Goal: Transaction & Acquisition: Obtain resource

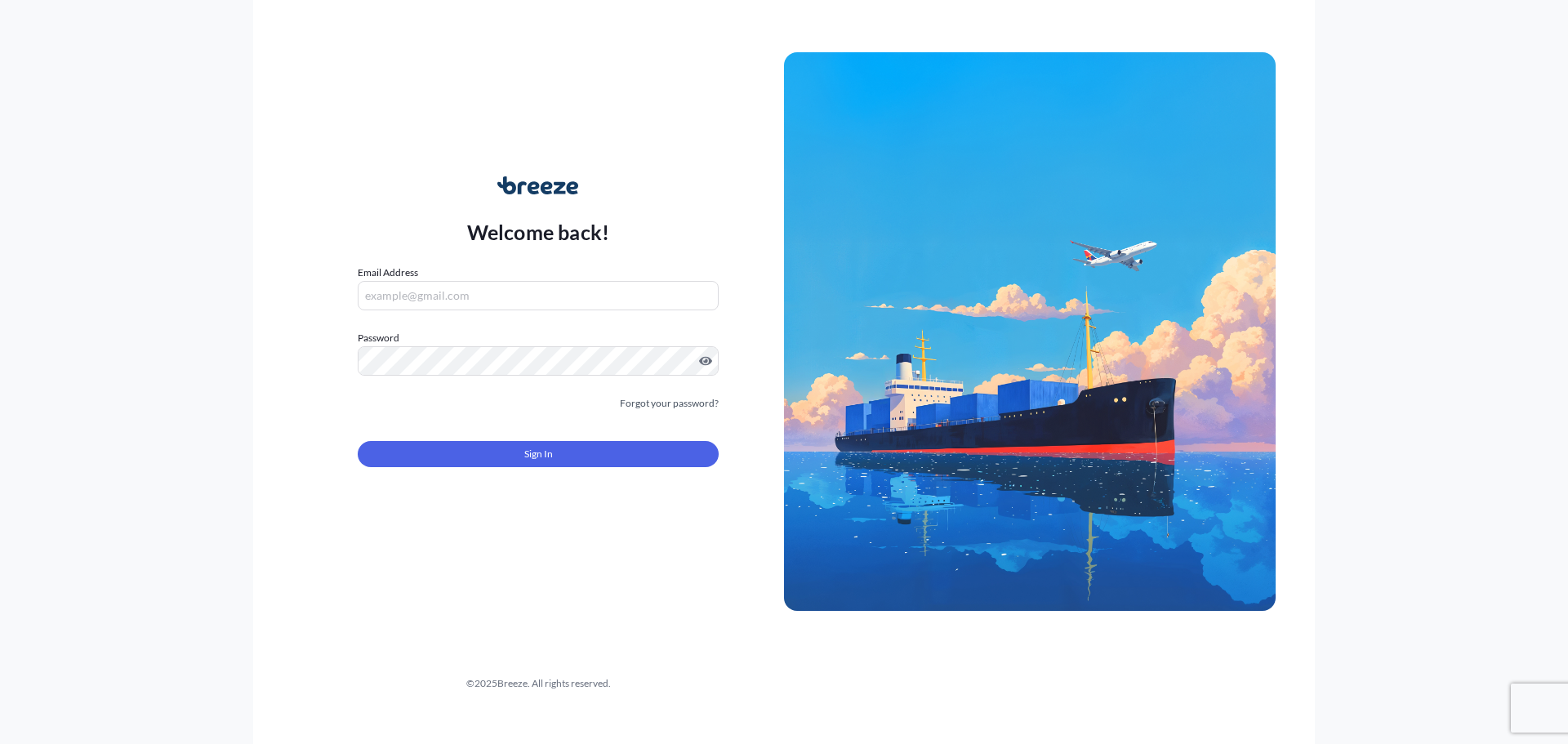
click at [482, 293] on input "Email Address" at bounding box center [538, 296] width 361 height 29
click at [485, 293] on input "Email Address" at bounding box center [538, 296] width 361 height 29
click at [482, 289] on input "[PERSON_NAME].[PERSON_NAME]" at bounding box center [538, 296] width 361 height 29
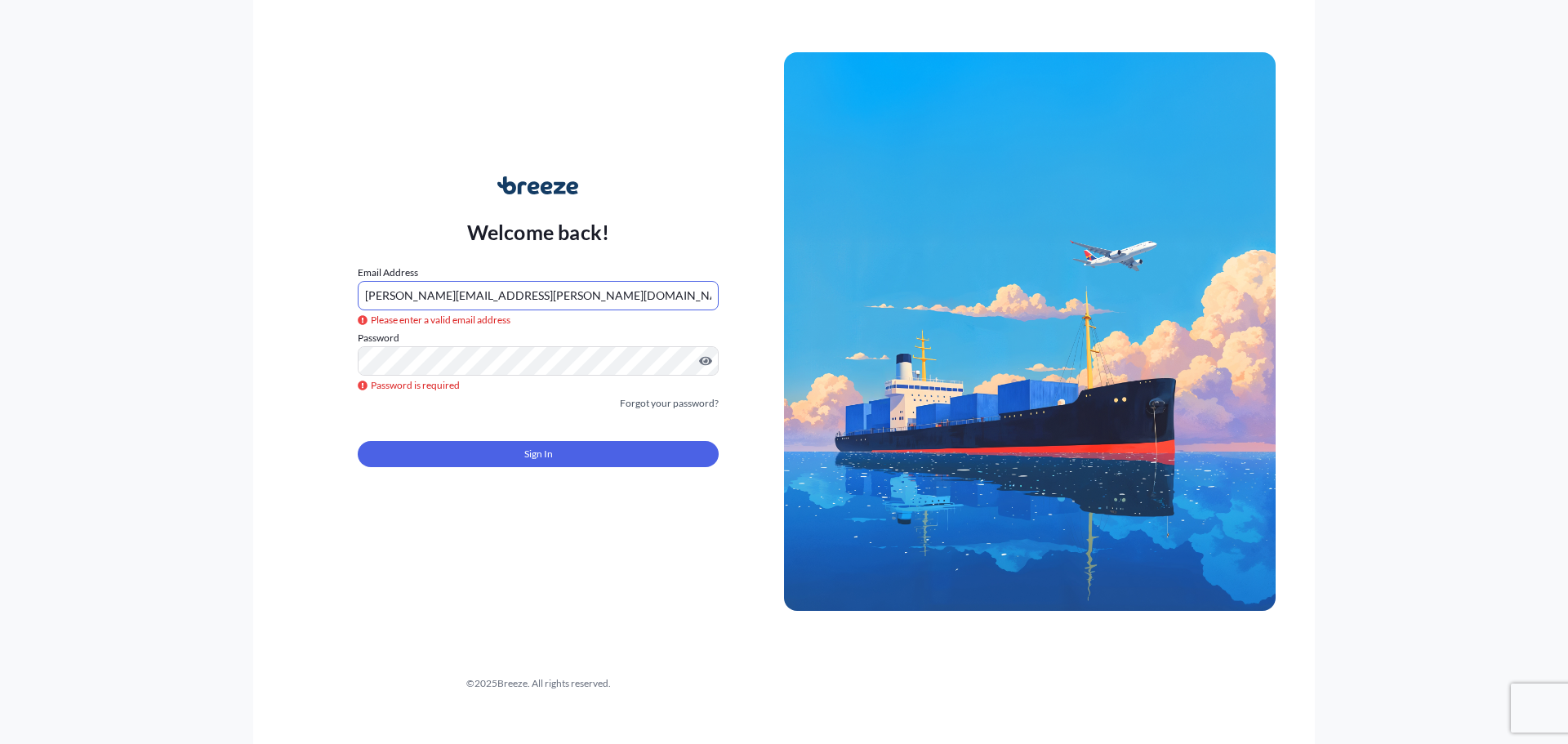
type input "[PERSON_NAME][EMAIL_ADDRESS][PERSON_NAME][DOMAIN_NAME]"
click at [551, 452] on span "Sign In" at bounding box center [538, 454] width 28 height 16
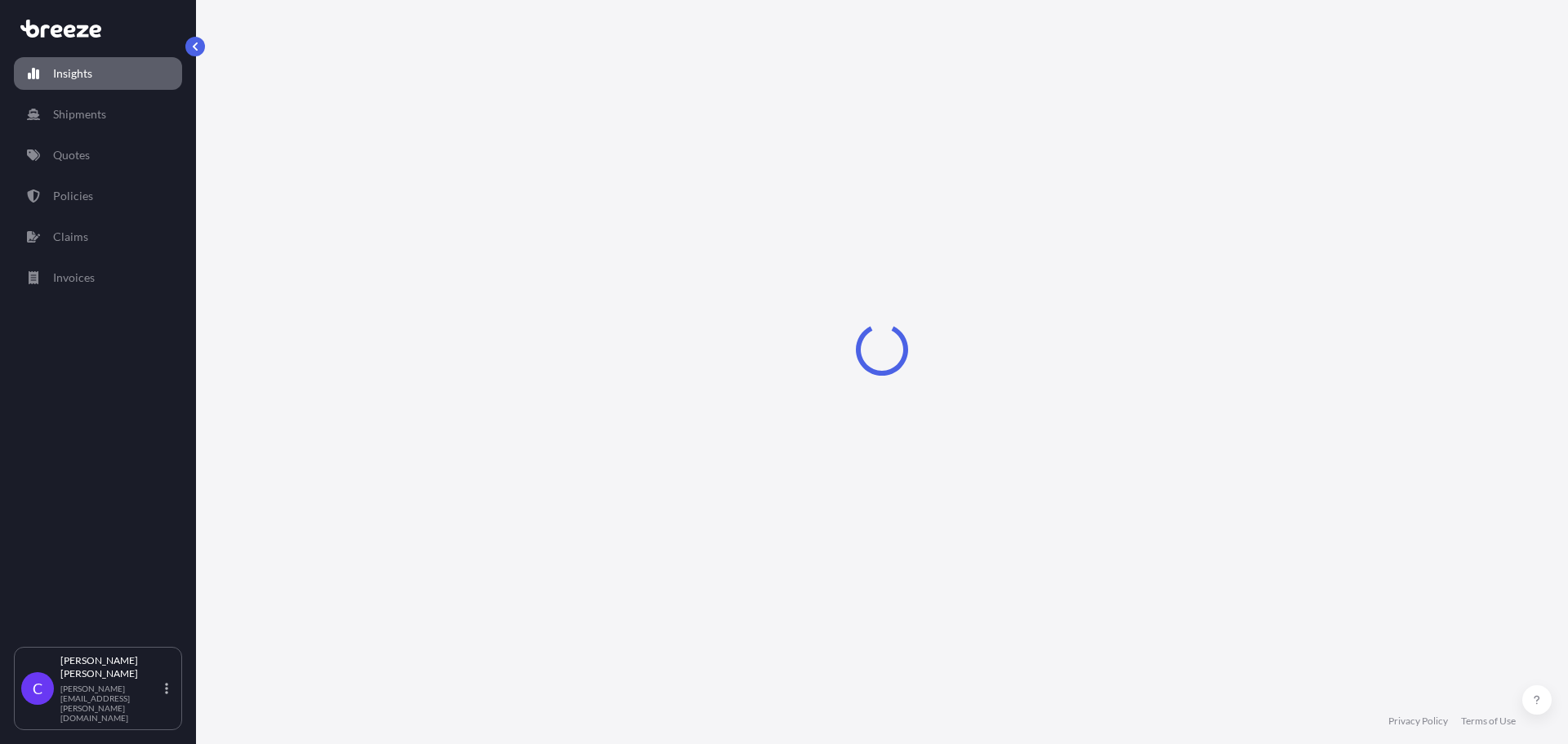
select select "2025"
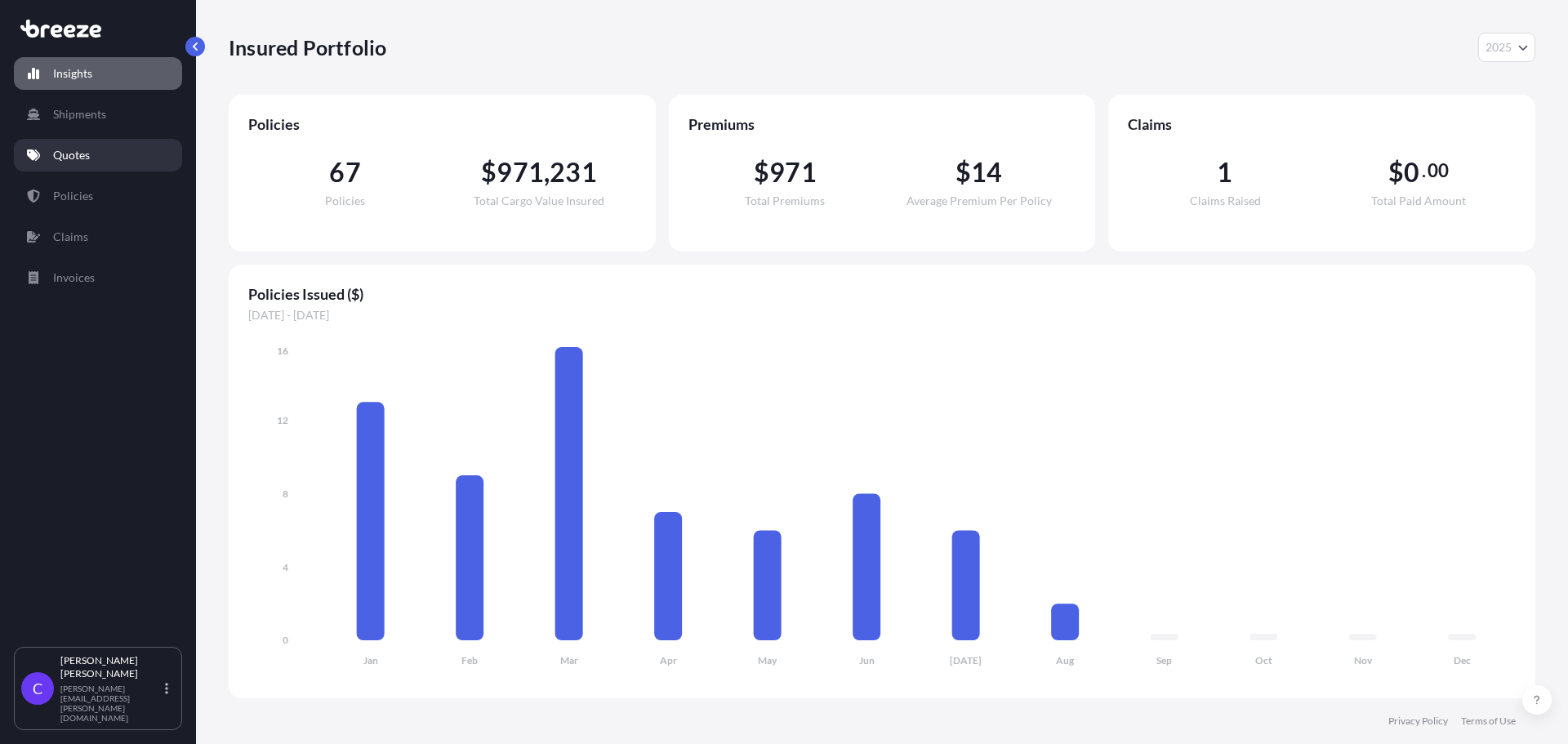
click at [85, 152] on p "Quotes" at bounding box center [71, 155] width 37 height 16
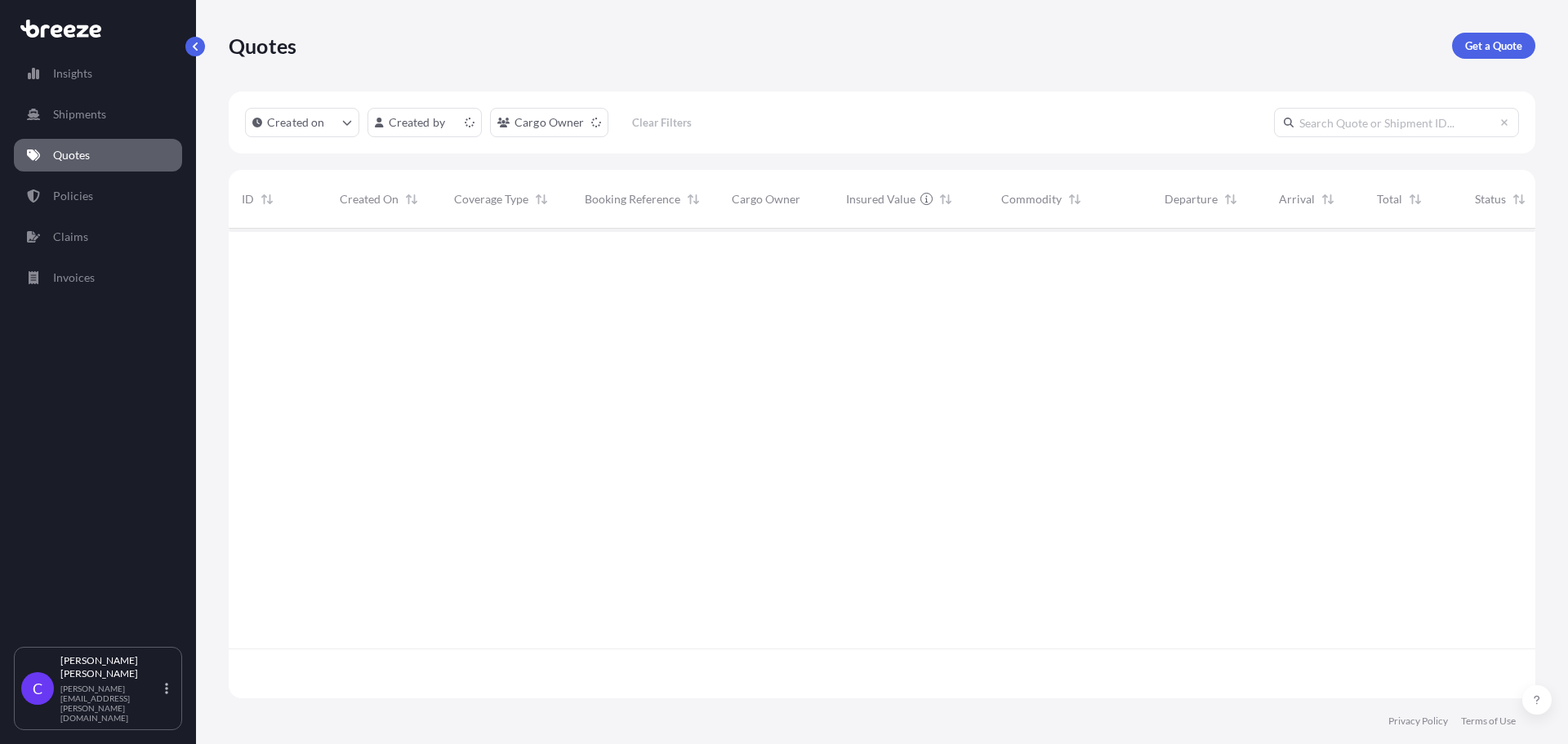
scroll to position [467, 1294]
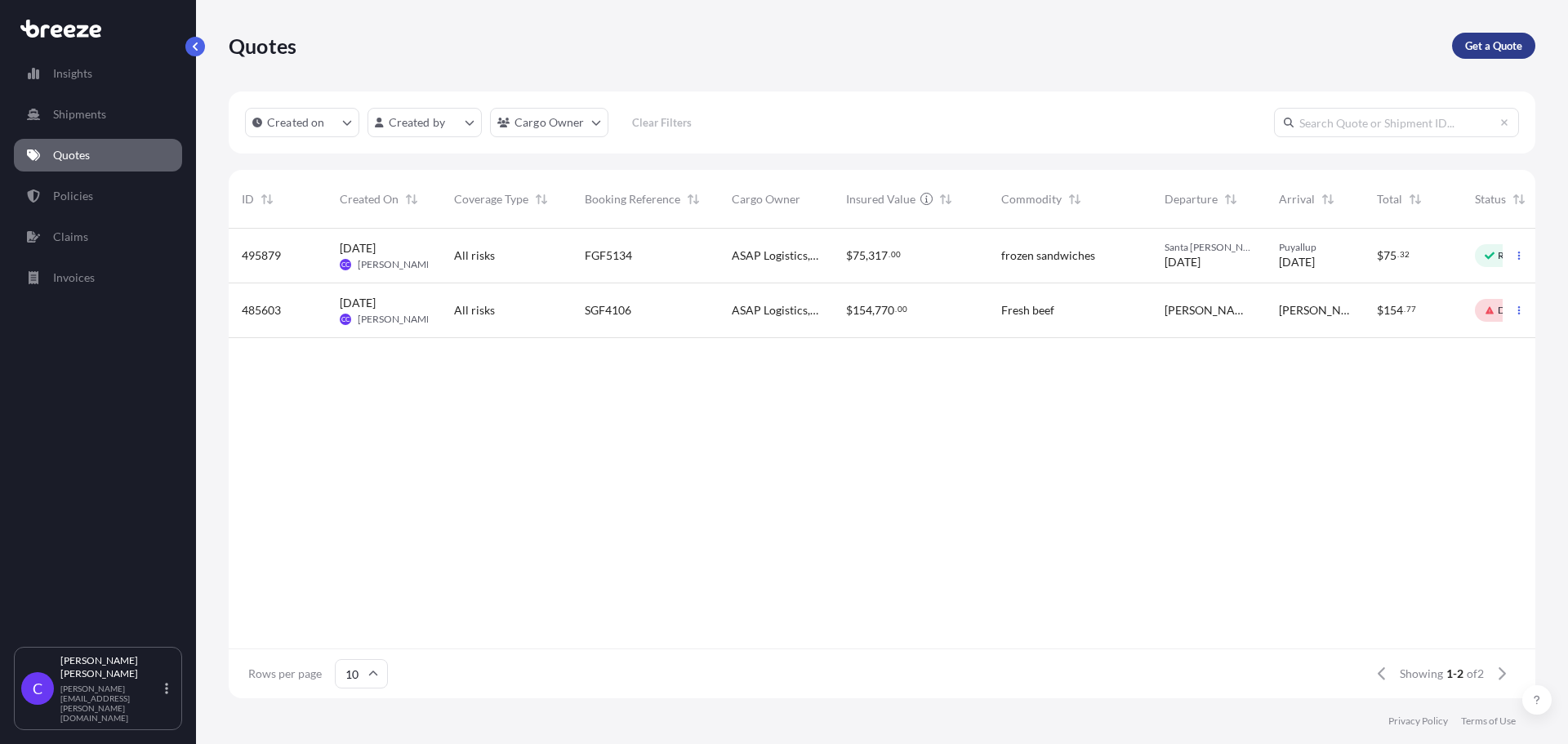
click at [1502, 43] on p "Get a Quote" at bounding box center [1494, 46] width 57 height 16
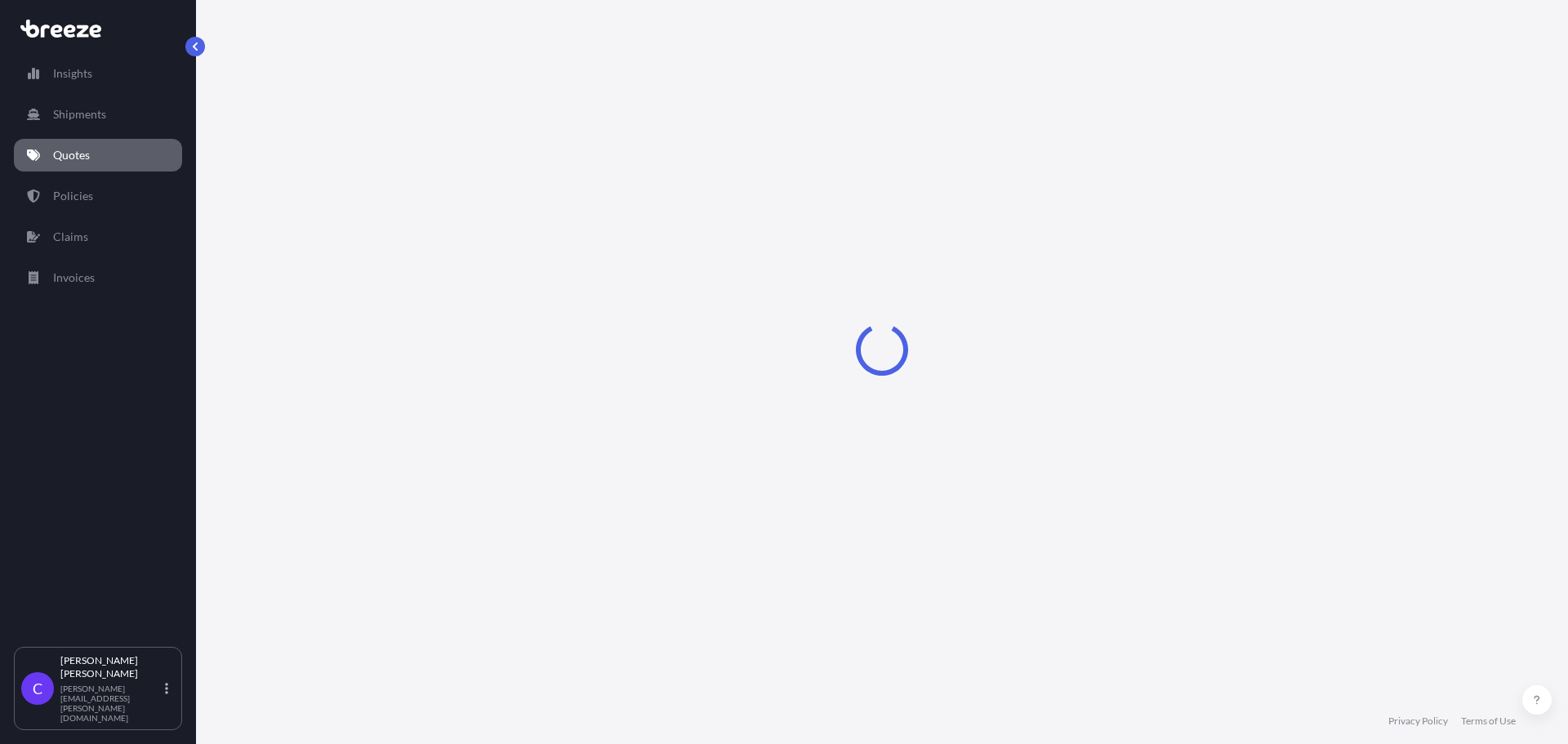
select select "Sea"
select select "1"
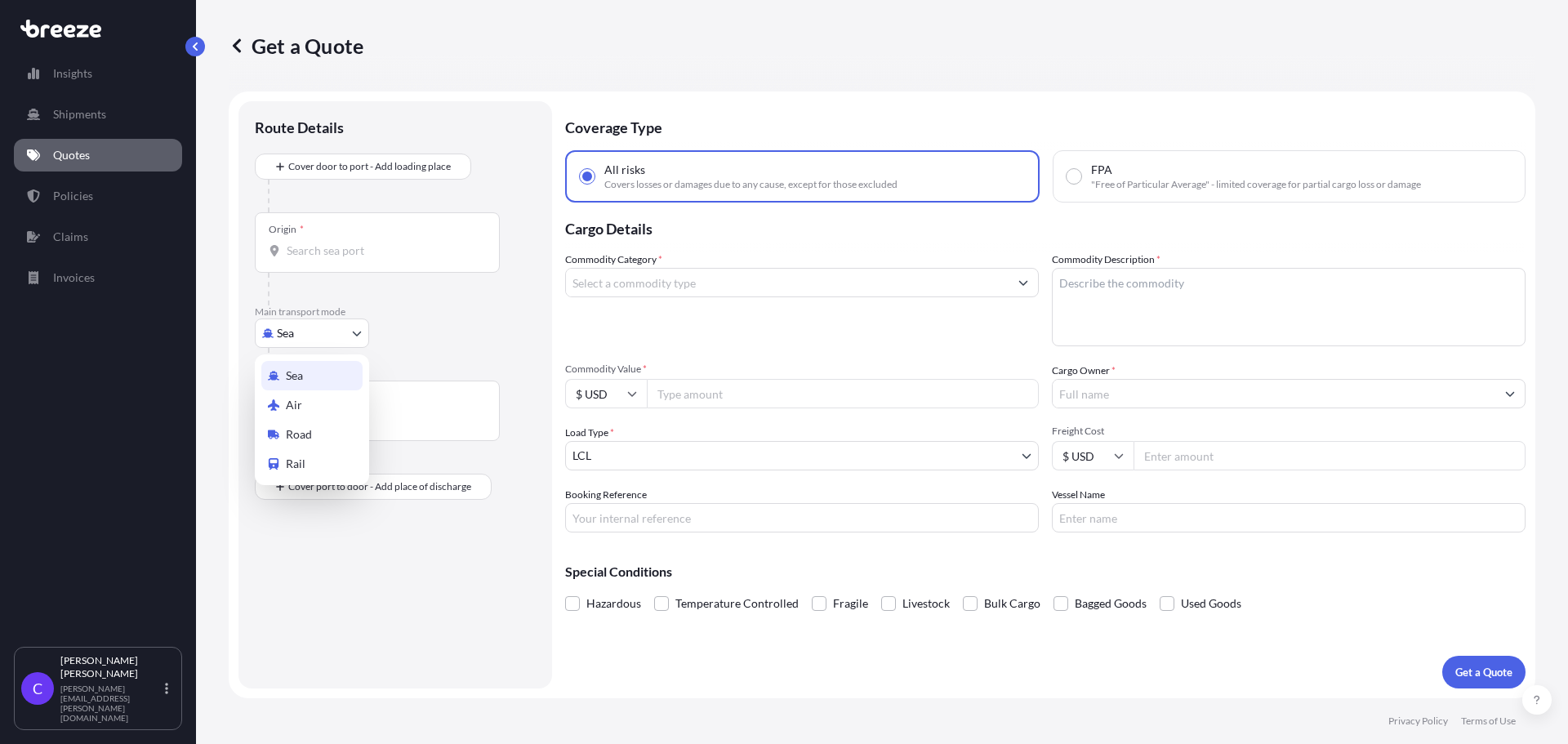
click at [357, 333] on body "Insights Shipments Quotes Policies Claims Invoices C [PERSON_NAME] [PERSON_NAME…" at bounding box center [784, 372] width 1568 height 744
click at [359, 331] on body "Insights Shipments Quotes Policies Claims Invoices C [PERSON_NAME] [PERSON_NAME…" at bounding box center [784, 372] width 1568 height 744
click at [319, 435] on div "Road" at bounding box center [312, 434] width 102 height 29
select select "Road"
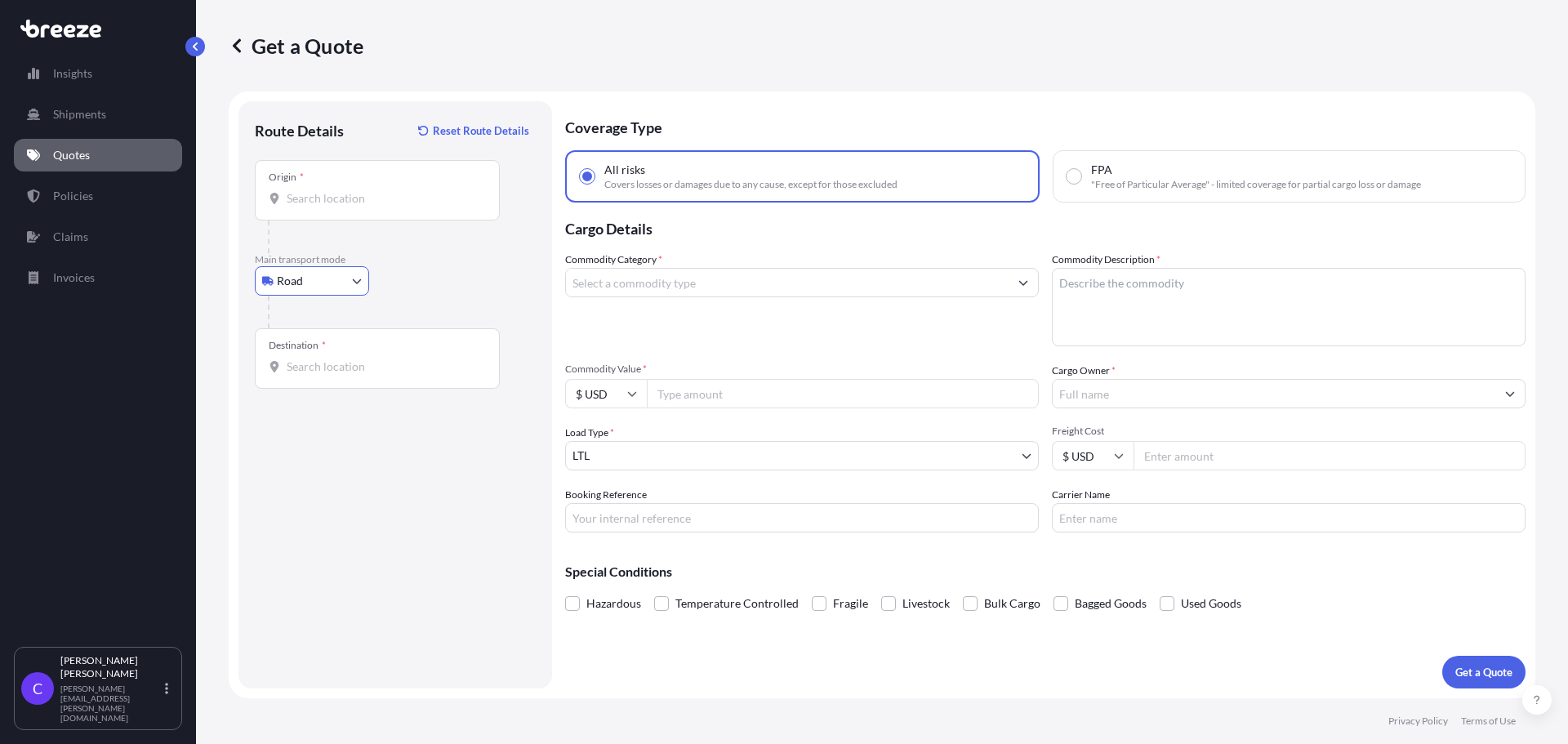
click at [364, 197] on input "Origin *" at bounding box center [383, 198] width 193 height 16
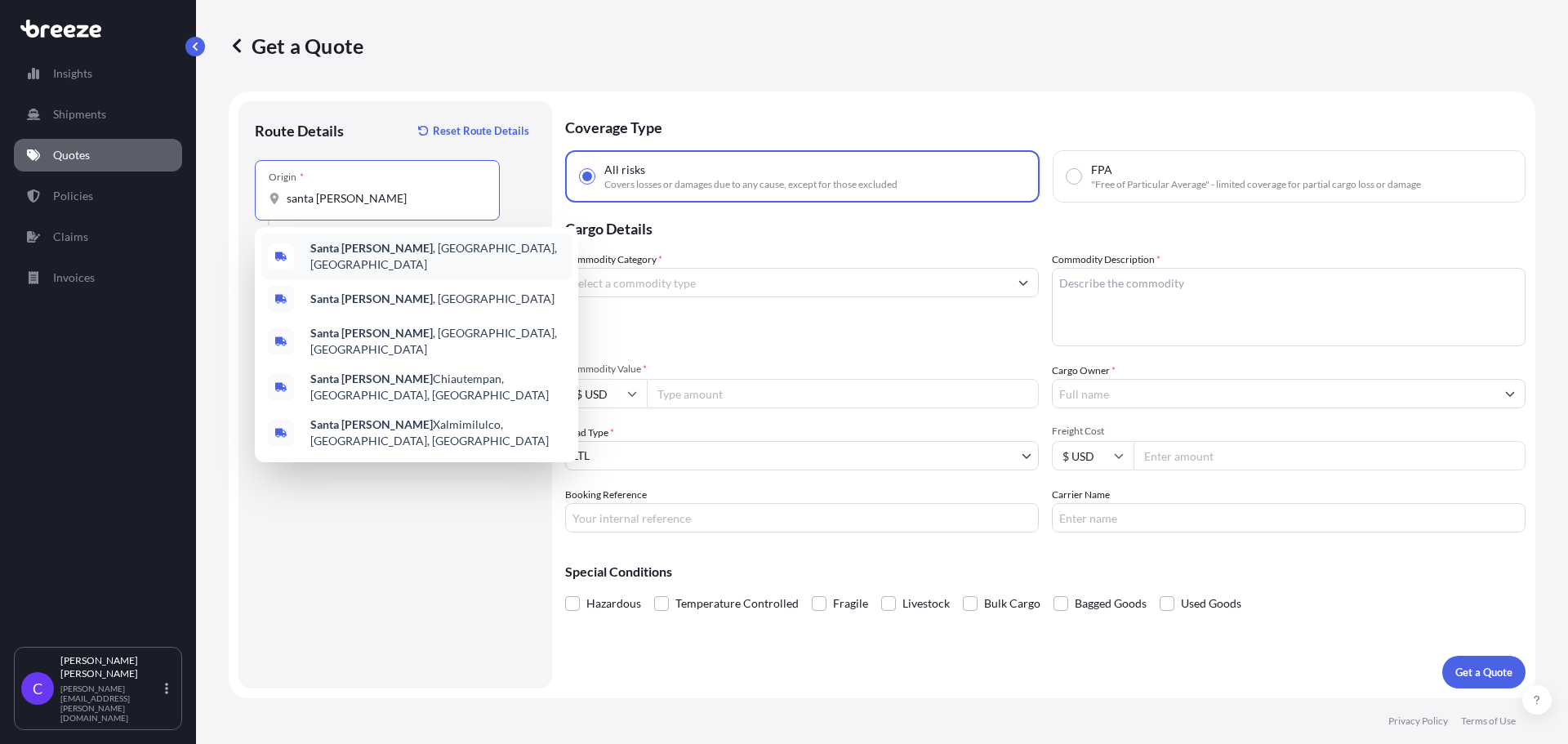
click at [347, 255] on b "Santa [PERSON_NAME]" at bounding box center [371, 248] width 123 height 14
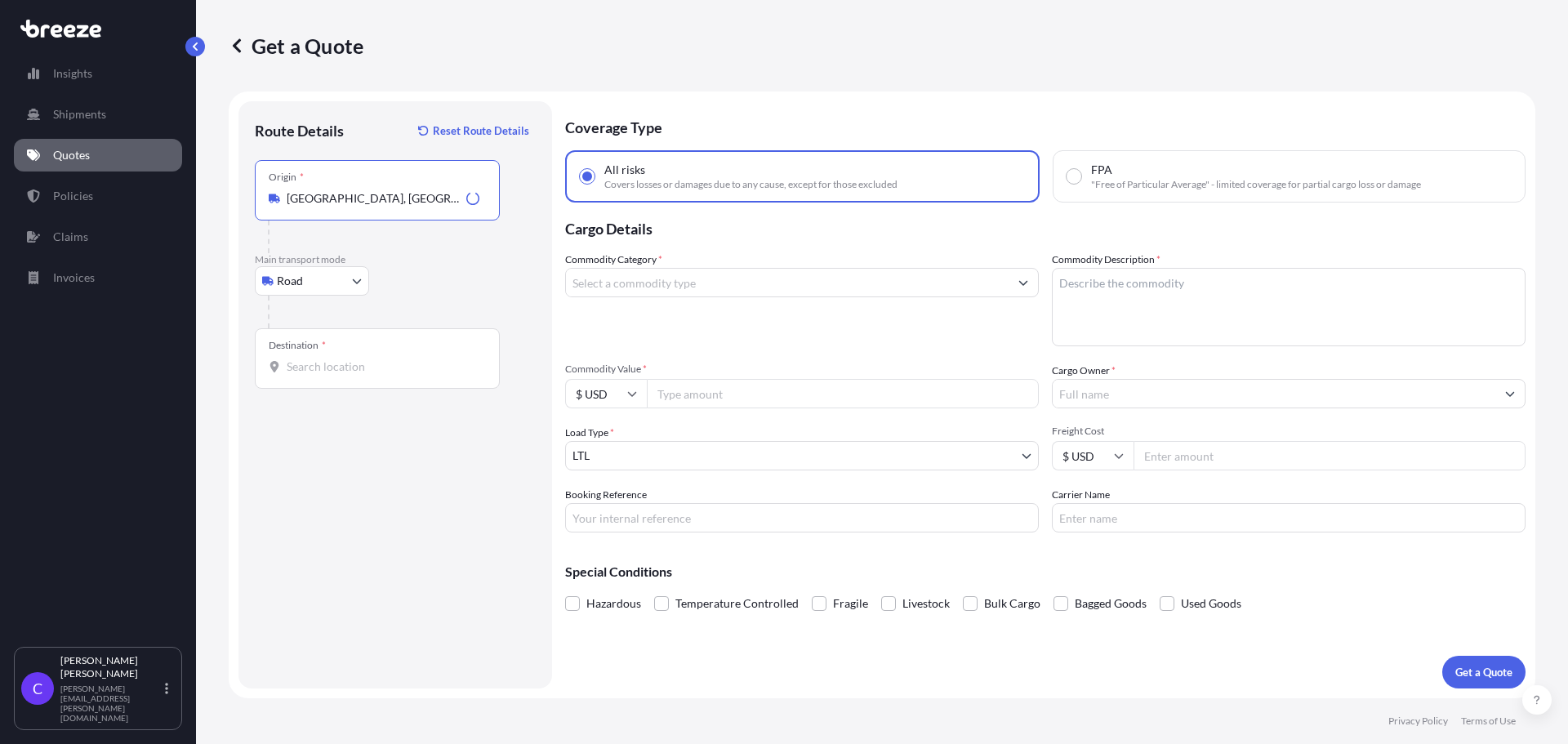
type input "[GEOGRAPHIC_DATA], [GEOGRAPHIC_DATA], [GEOGRAPHIC_DATA]"
click at [363, 369] on input "Destination *" at bounding box center [383, 367] width 193 height 16
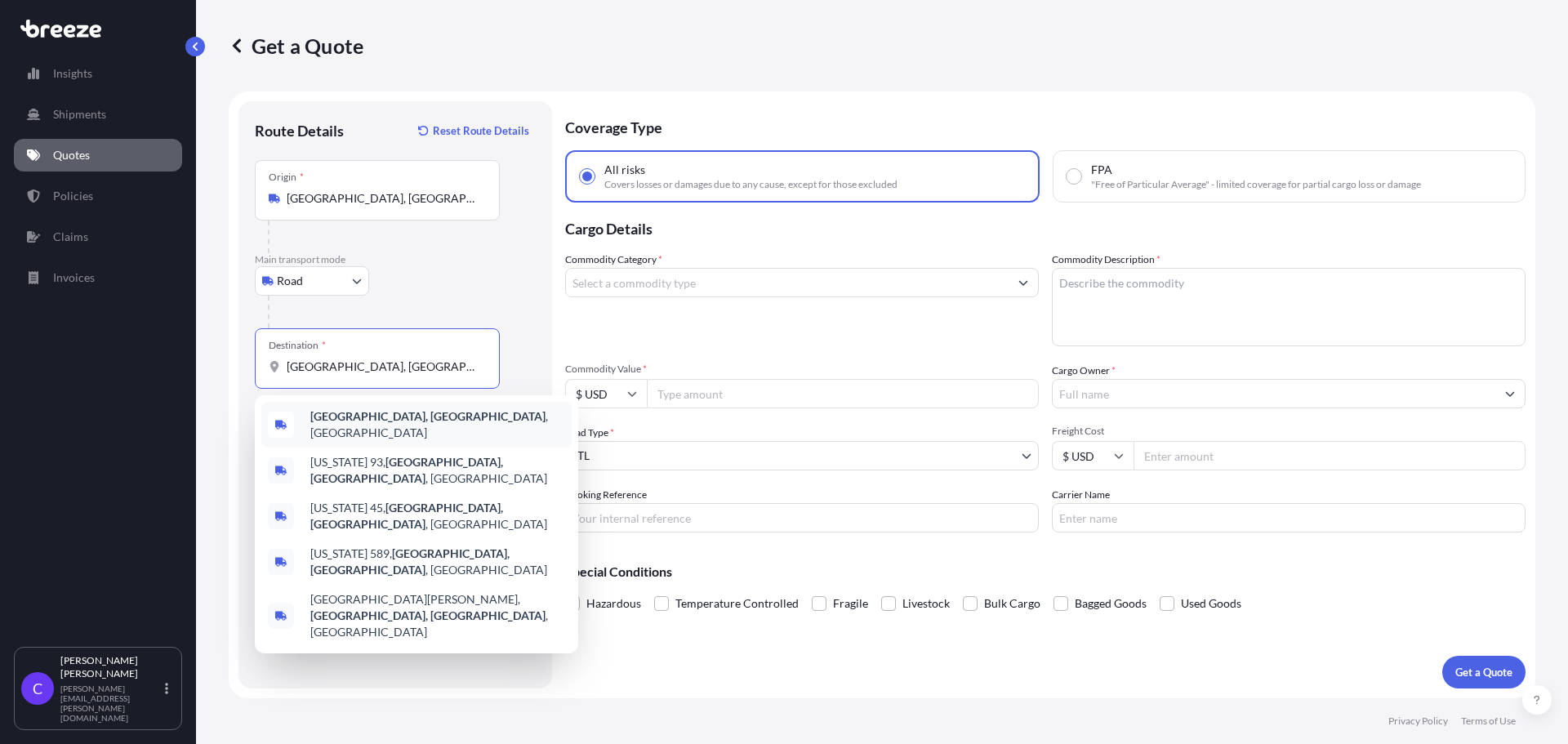
click at [351, 417] on b "[GEOGRAPHIC_DATA], [GEOGRAPHIC_DATA]" at bounding box center [428, 416] width 236 height 14
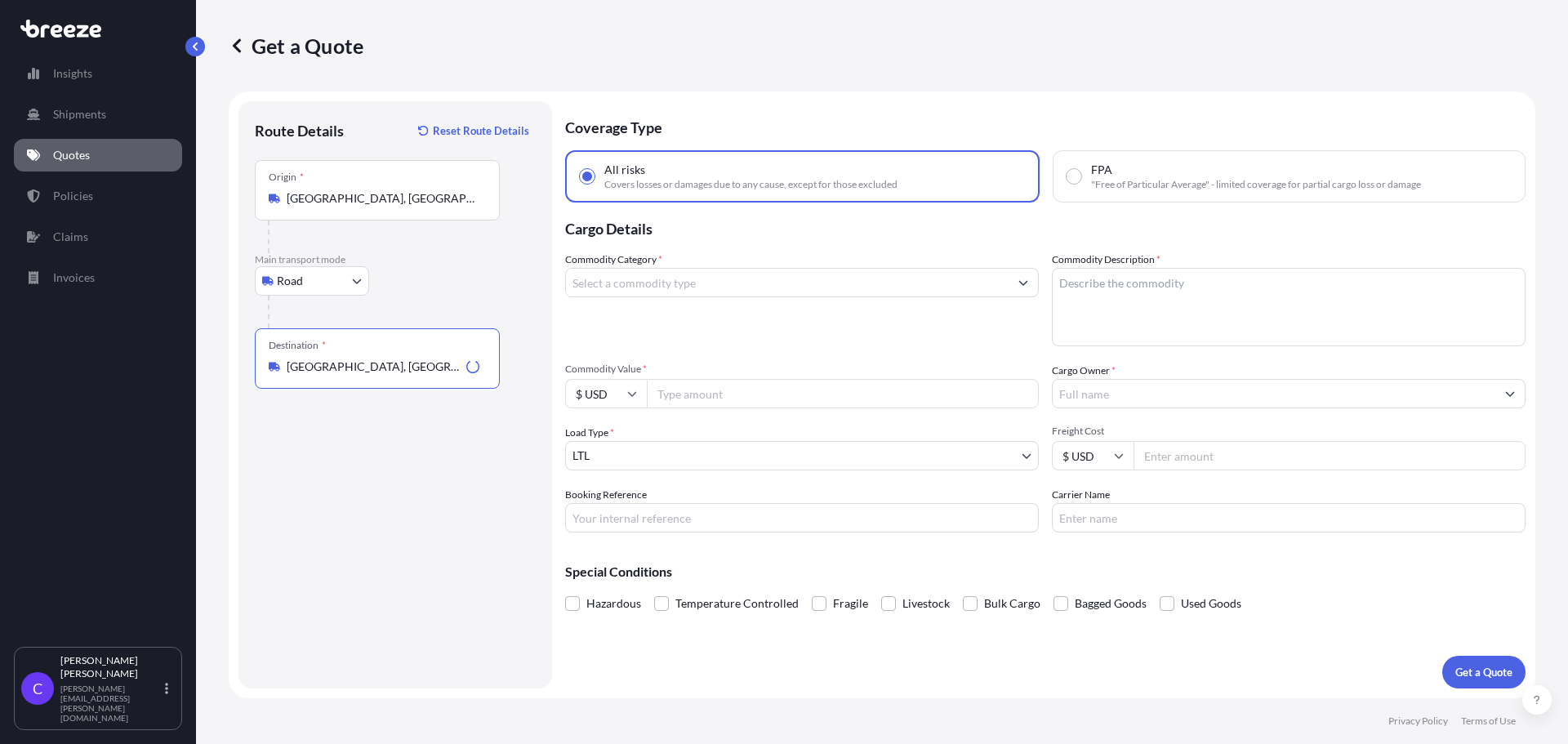
type input "[GEOGRAPHIC_DATA], [GEOGRAPHIC_DATA], [GEOGRAPHIC_DATA]"
click at [679, 289] on input "Commodity Category *" at bounding box center [787, 282] width 443 height 29
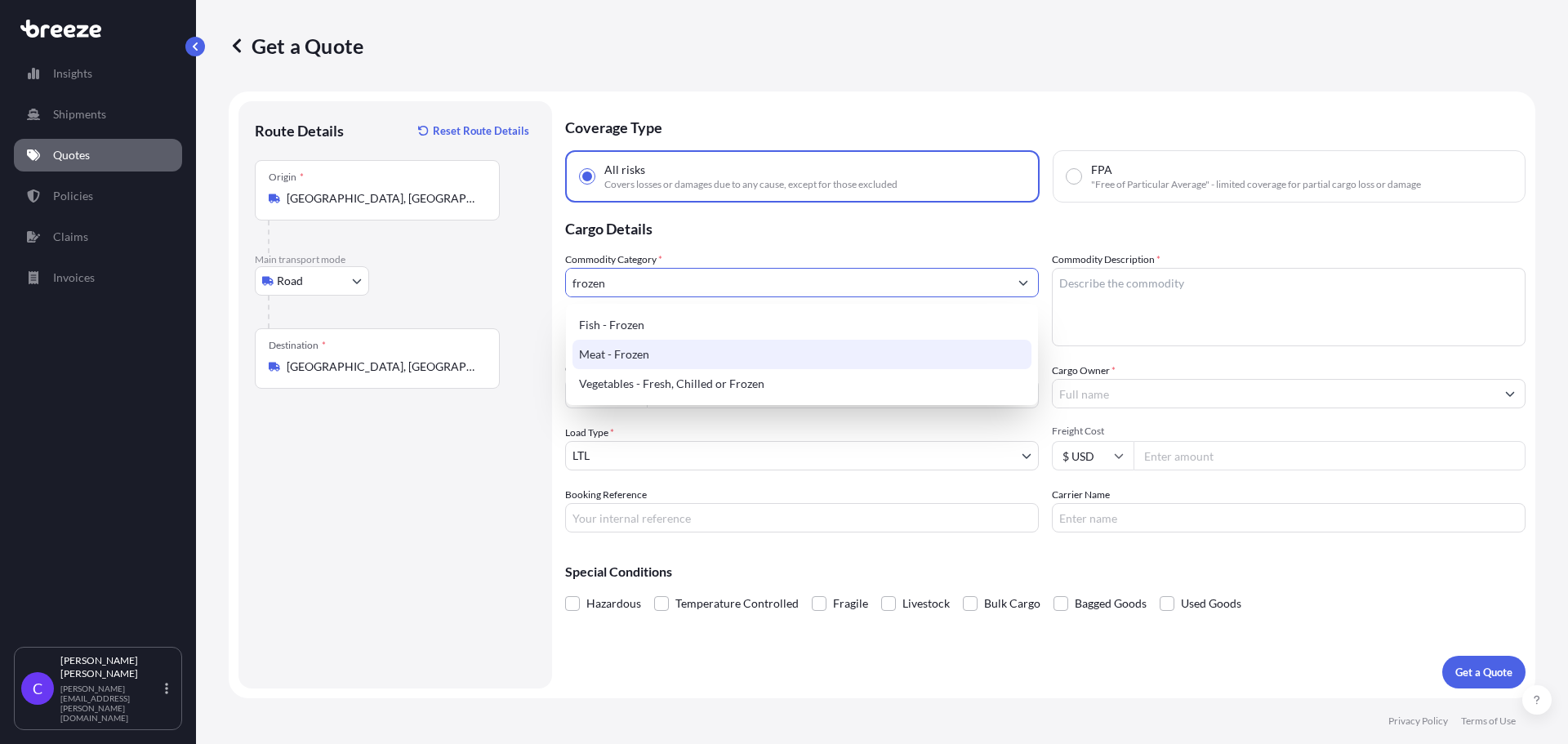
click at [666, 356] on div "Meat - Frozen" at bounding box center [802, 354] width 459 height 29
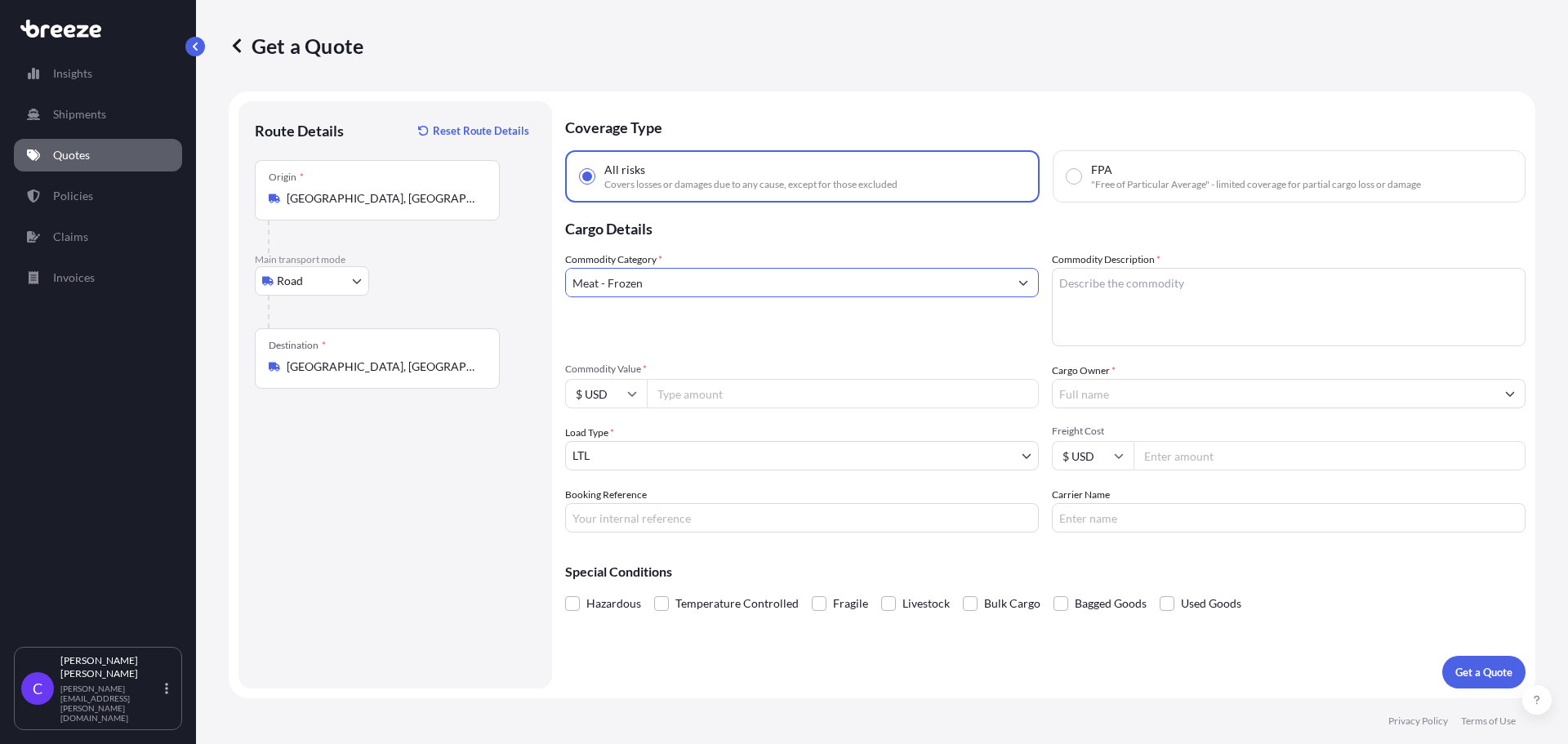
type input "Meat - Frozen"
click at [1142, 283] on textarea "Commodity Description *" at bounding box center [1289, 307] width 474 height 79
type textarea "frozen sandwiches"
click at [722, 389] on input "Commodity Value *" at bounding box center [842, 393] width 392 height 29
type input "4030"
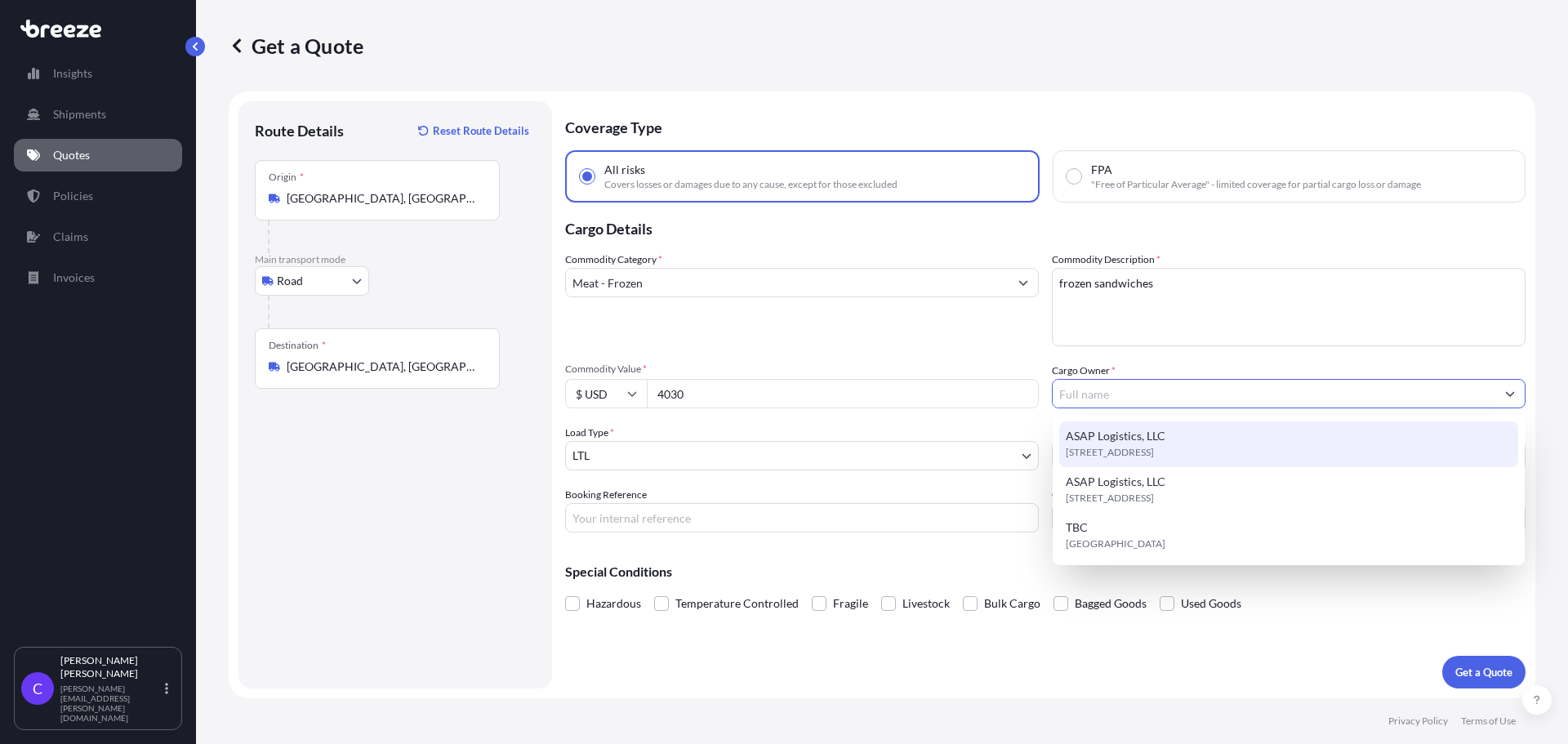
click at [1133, 452] on span "[STREET_ADDRESS]" at bounding box center [1109, 452] width 88 height 16
type input "ASAP Logistics, LLC"
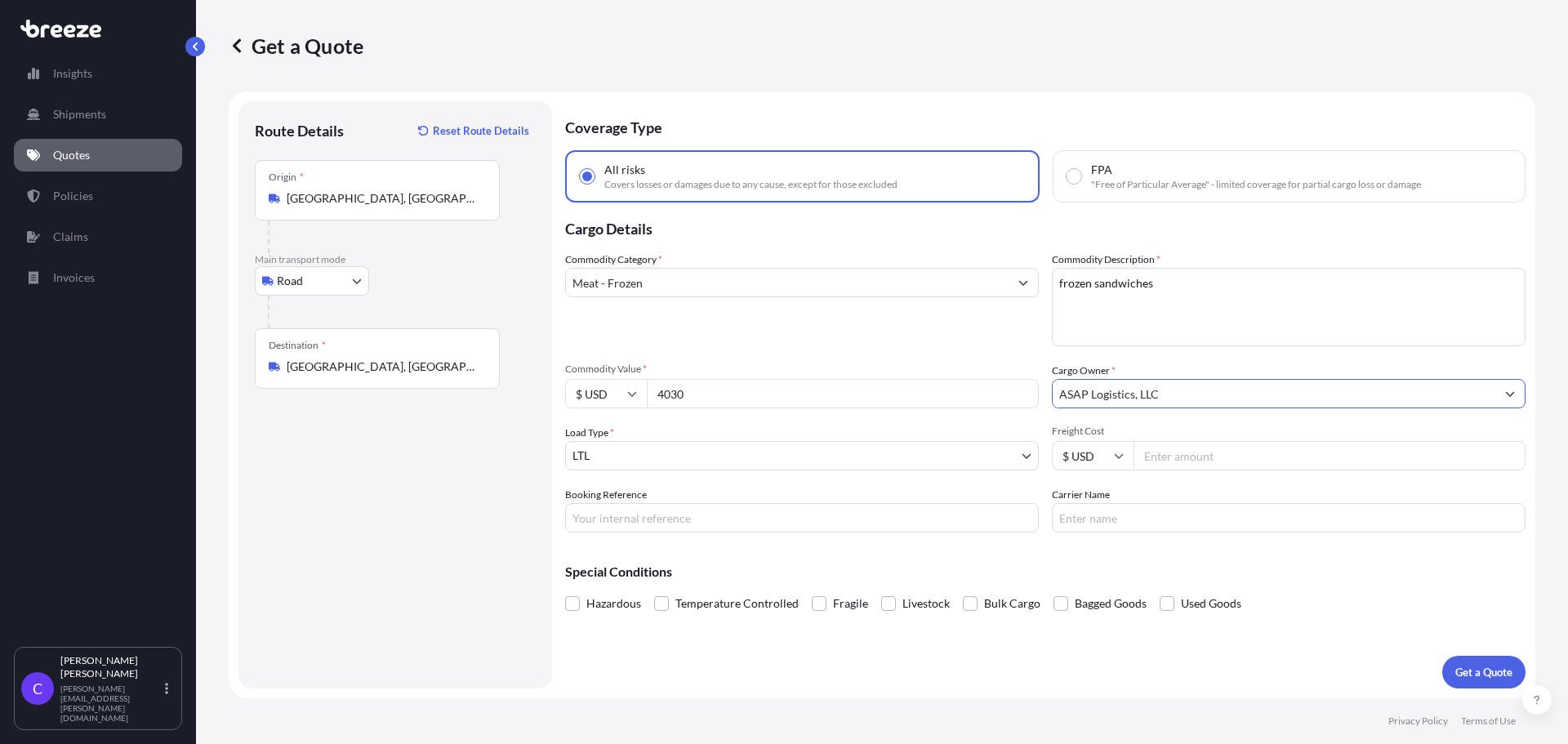
click at [1177, 460] on input "Freight Cost" at bounding box center [1330, 455] width 392 height 29
click at [1175, 457] on input "Freight Cost" at bounding box center [1330, 455] width 392 height 29
type input "600"
click at [714, 525] on input "Booking Reference" at bounding box center [802, 518] width 474 height 29
type input "FGF5196"
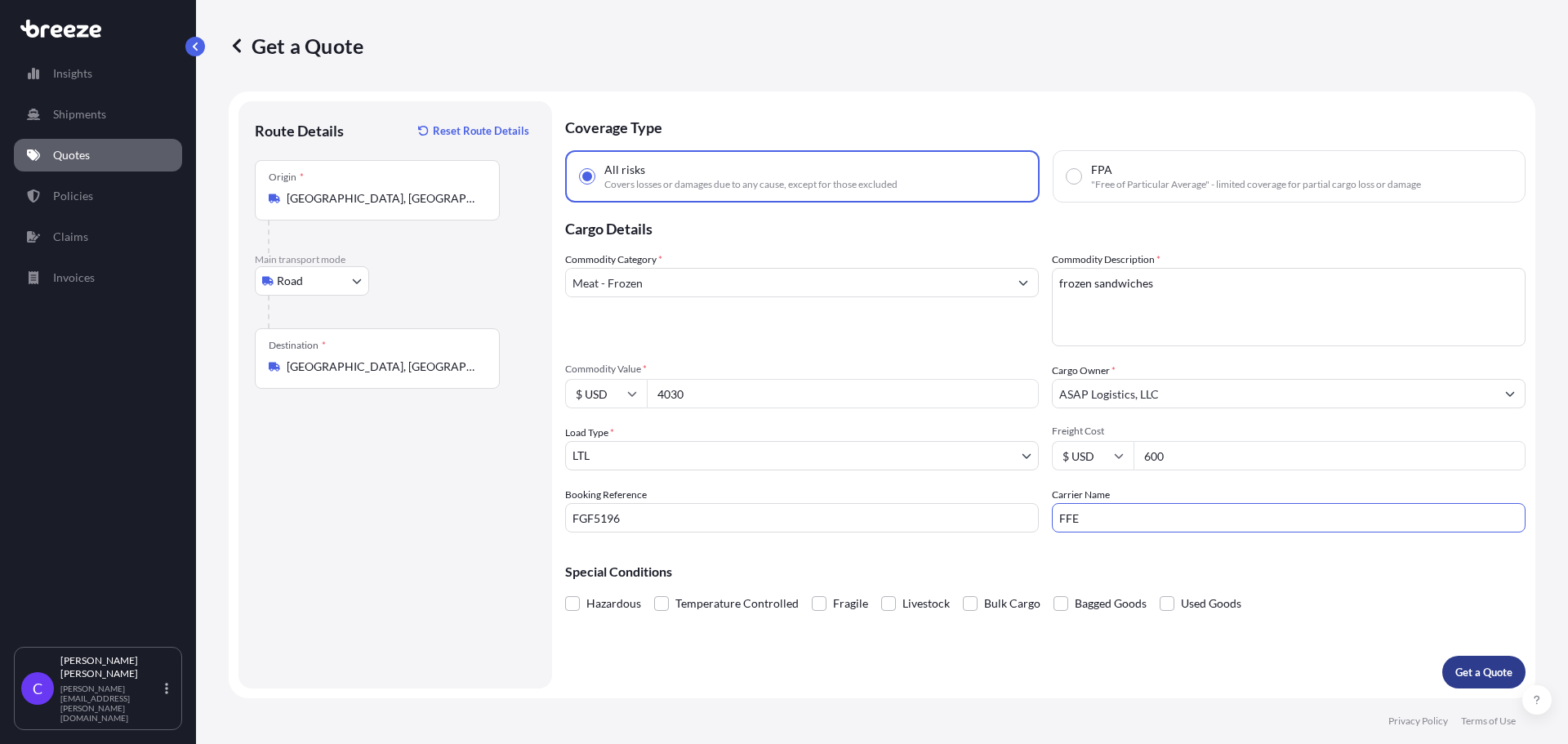
type input "FFE"
click at [1467, 674] on p "Get a Quote" at bounding box center [1483, 672] width 57 height 16
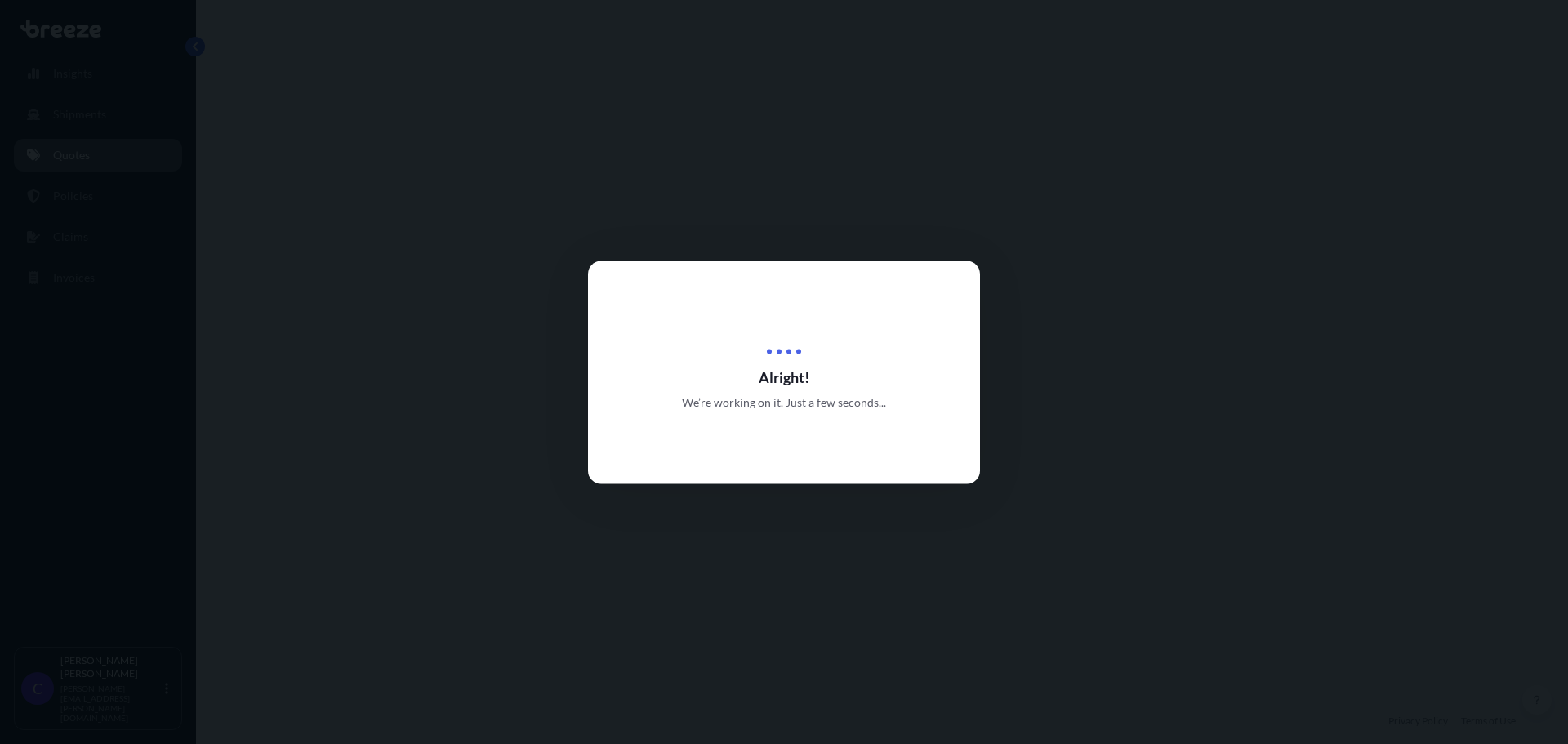
select select "Road"
select select "1"
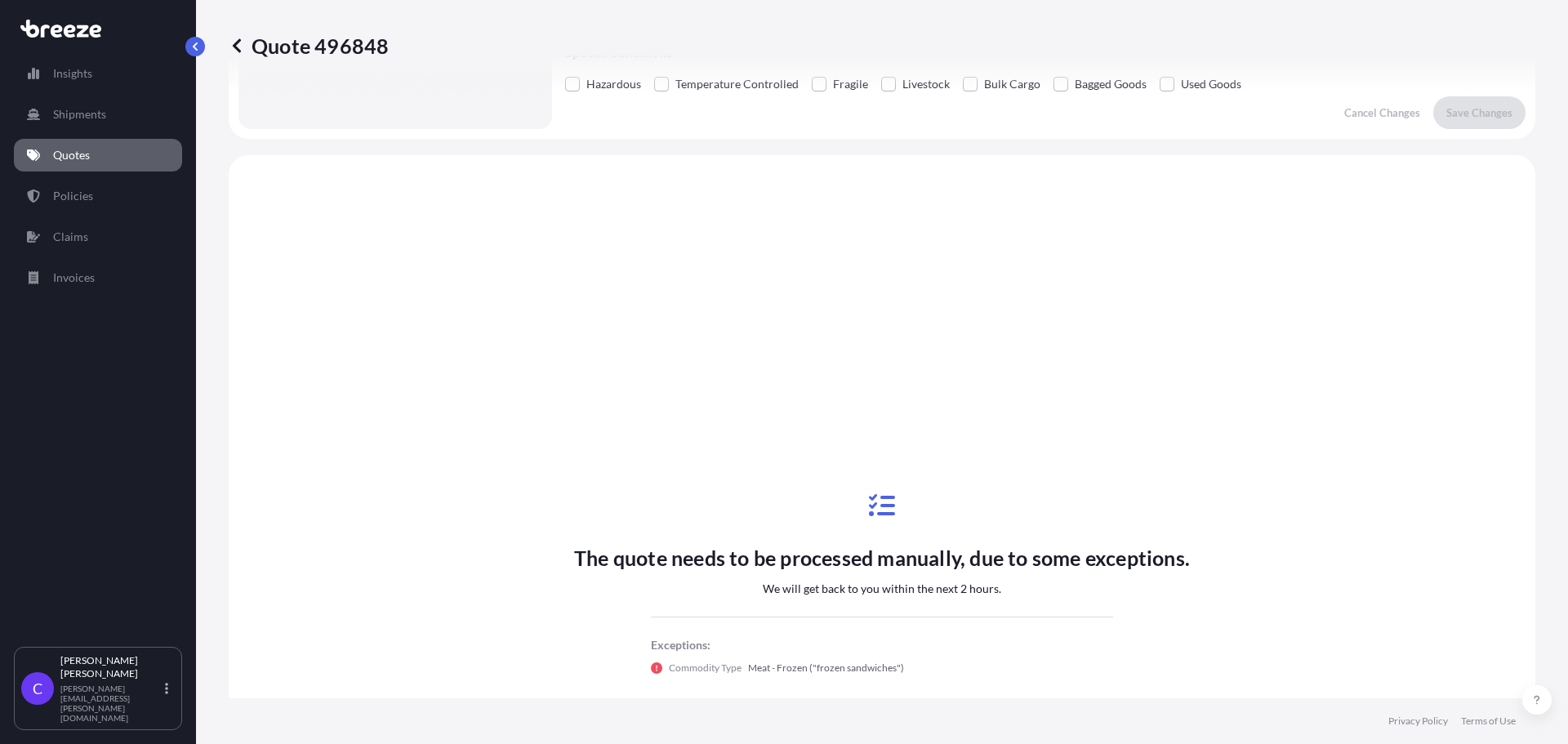
scroll to position [593, 0]
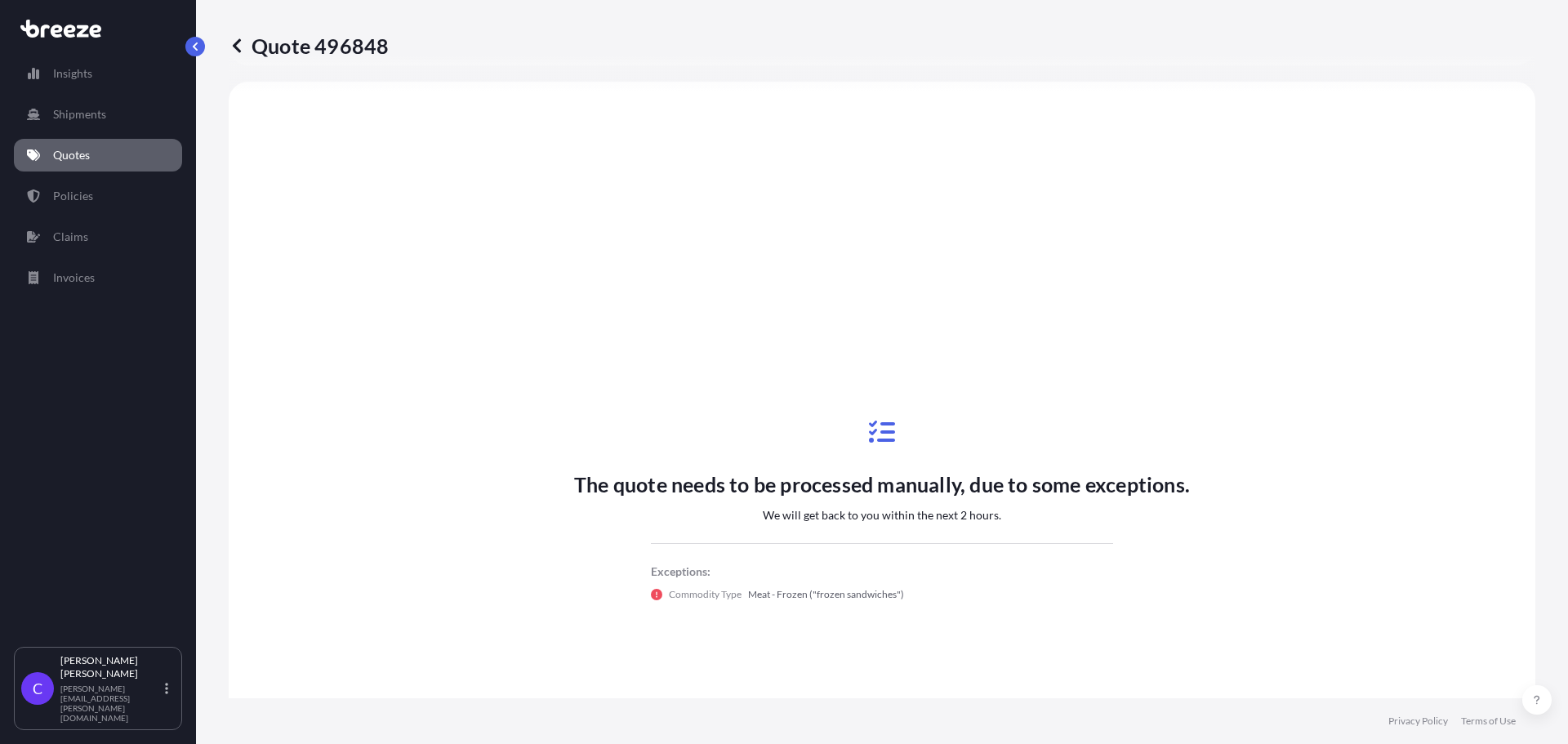
click at [77, 154] on p "Quotes" at bounding box center [71, 155] width 37 height 16
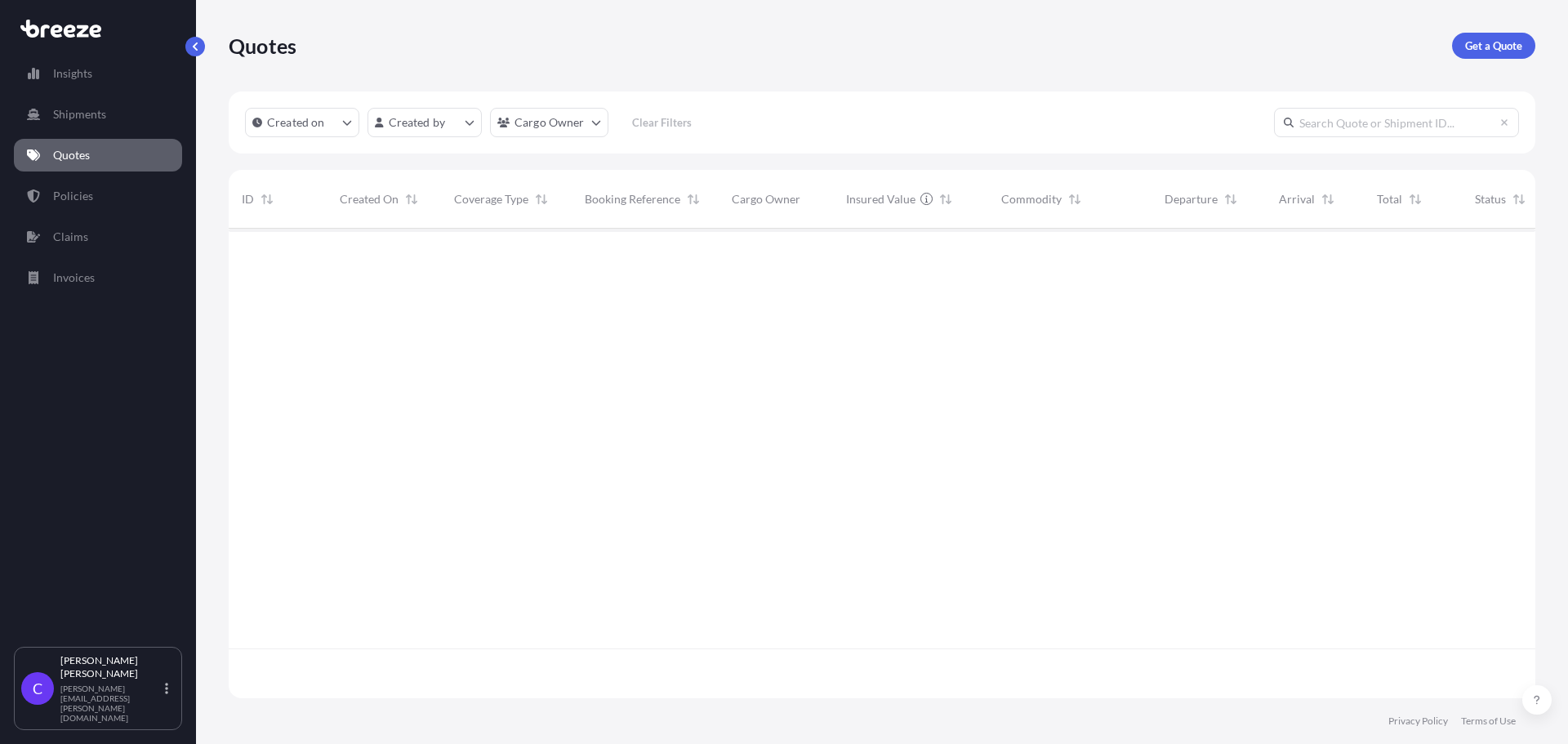
scroll to position [467, 1294]
click at [1483, 53] on p "Get a Quote" at bounding box center [1494, 46] width 57 height 16
select select "Sea"
select select "1"
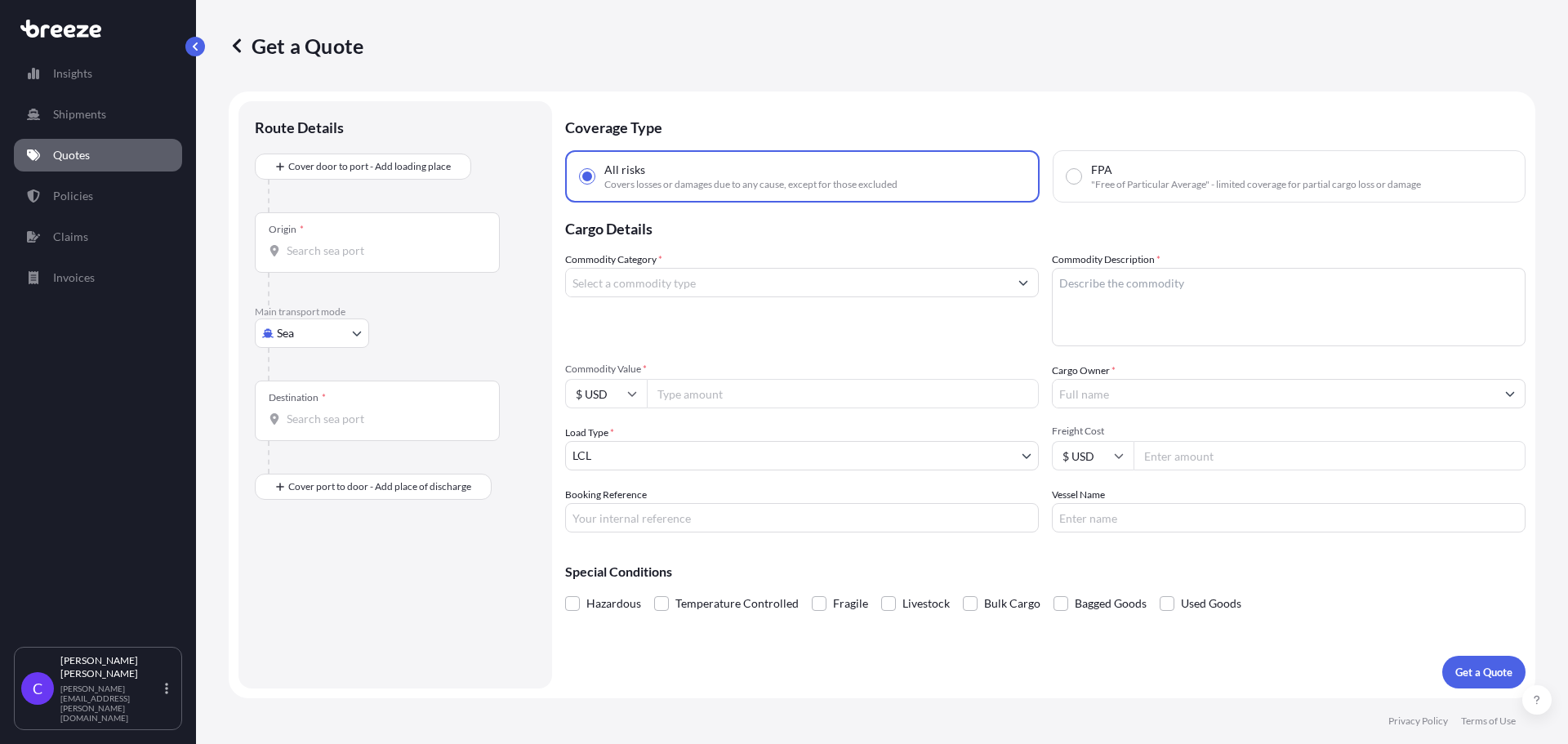
click at [360, 333] on body "Insights Shipments Quotes Policies Claims Invoices C [PERSON_NAME] [PERSON_NAME…" at bounding box center [784, 372] width 1568 height 744
click at [318, 430] on div "Road" at bounding box center [312, 434] width 102 height 29
select select "Road"
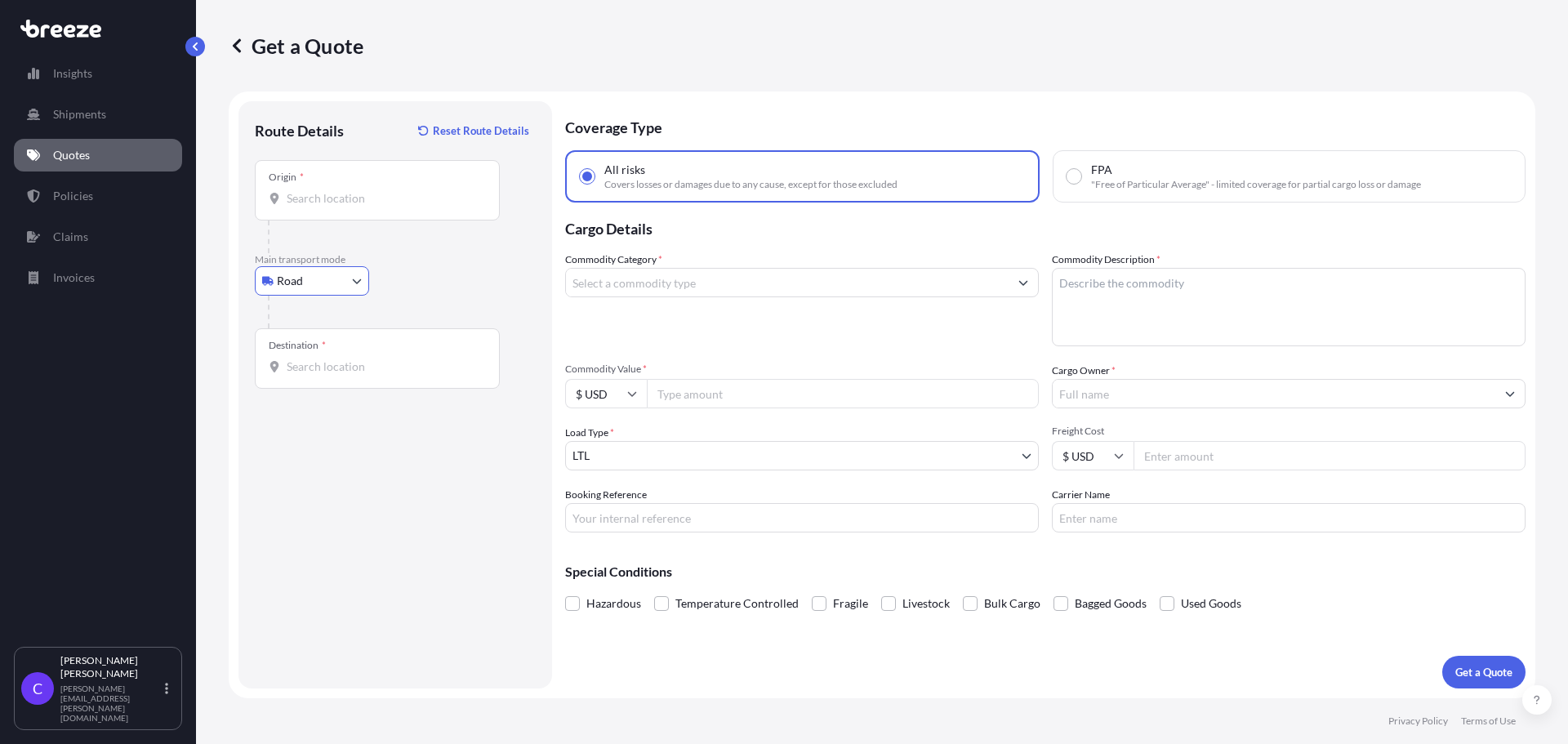
click at [373, 201] on input "Origin *" at bounding box center [383, 198] width 193 height 16
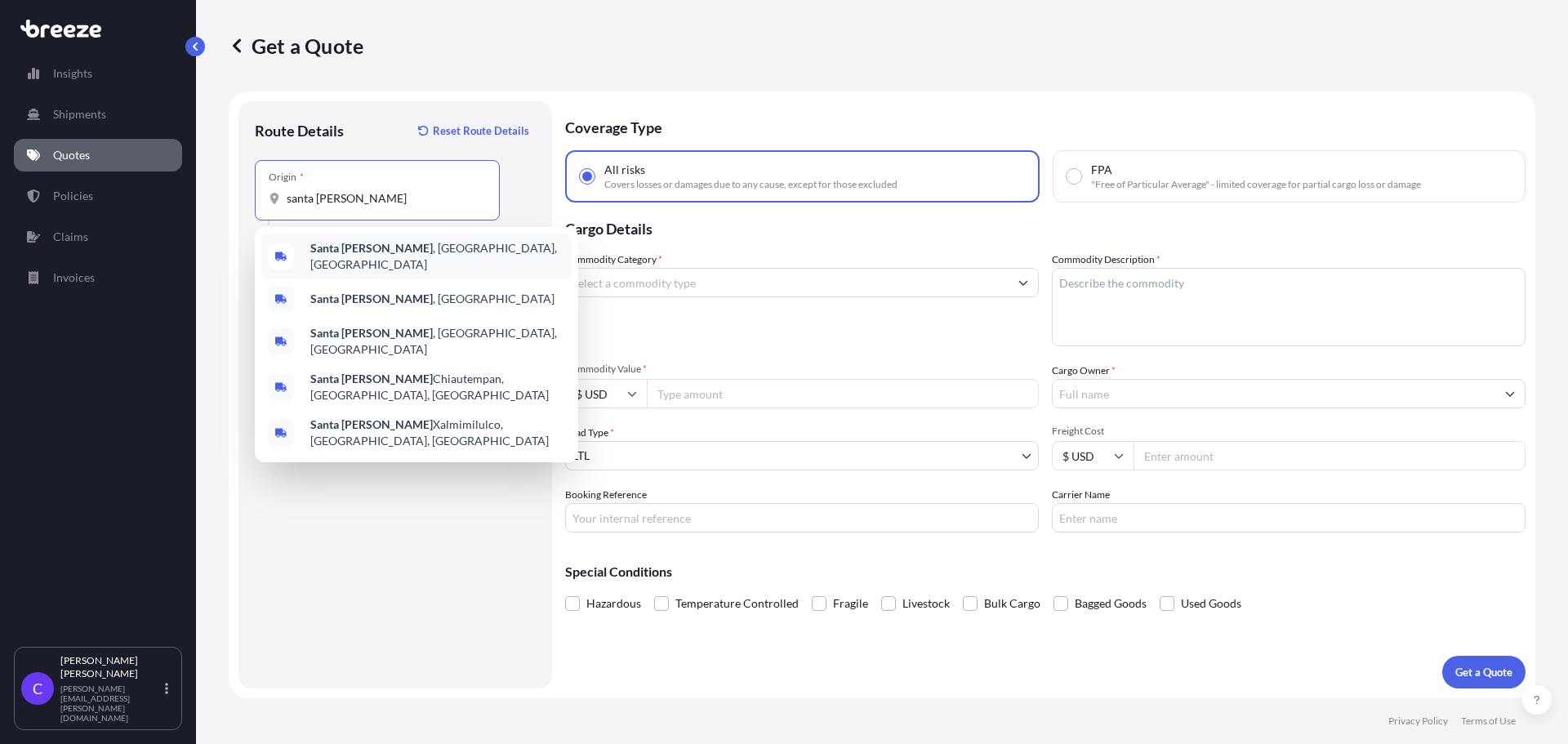
click at [366, 250] on span "[GEOGRAPHIC_DATA] , [GEOGRAPHIC_DATA], [GEOGRAPHIC_DATA]" at bounding box center [438, 257] width 255 height 32
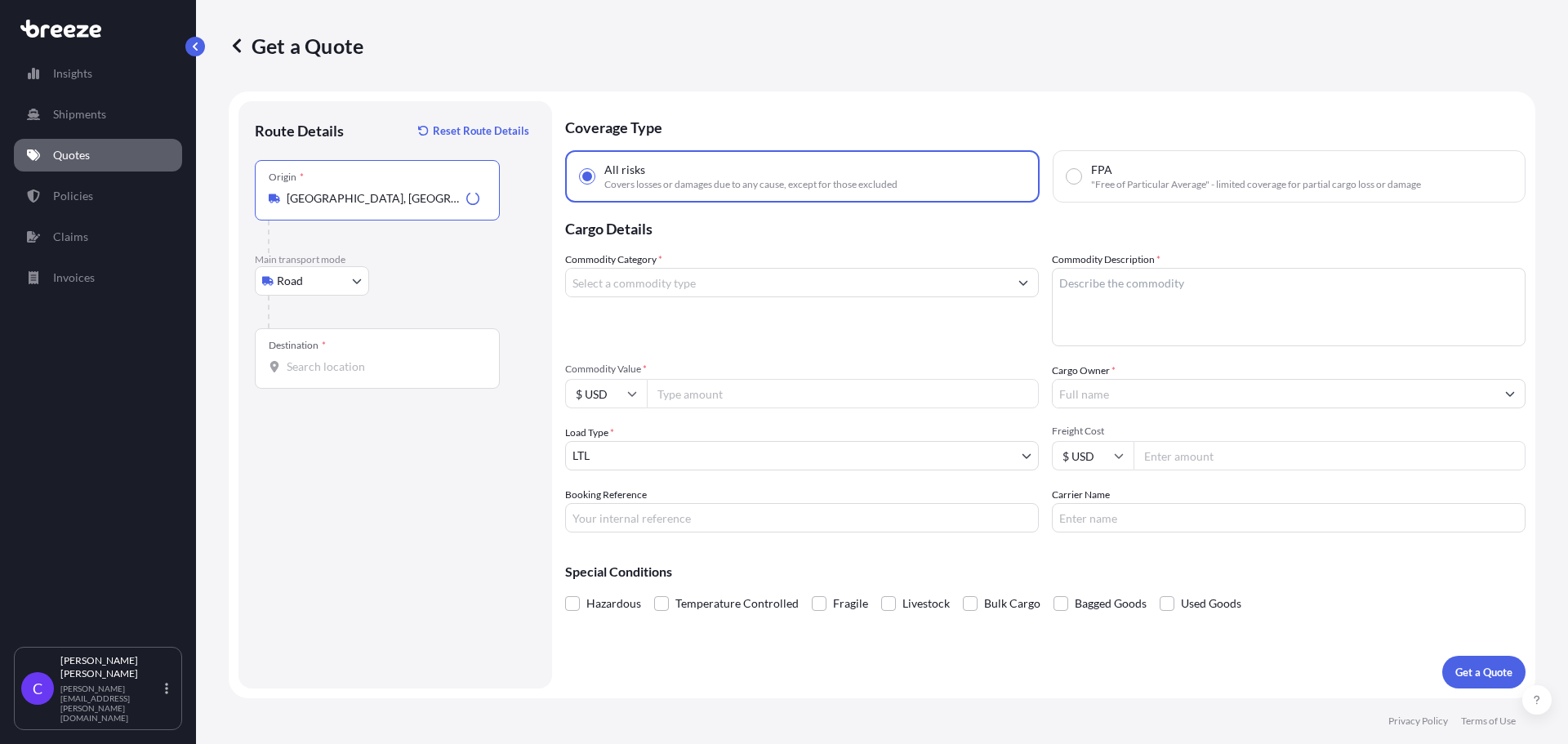
type input "[GEOGRAPHIC_DATA], [GEOGRAPHIC_DATA], [GEOGRAPHIC_DATA]"
click at [375, 372] on input "Destination *" at bounding box center [383, 367] width 193 height 16
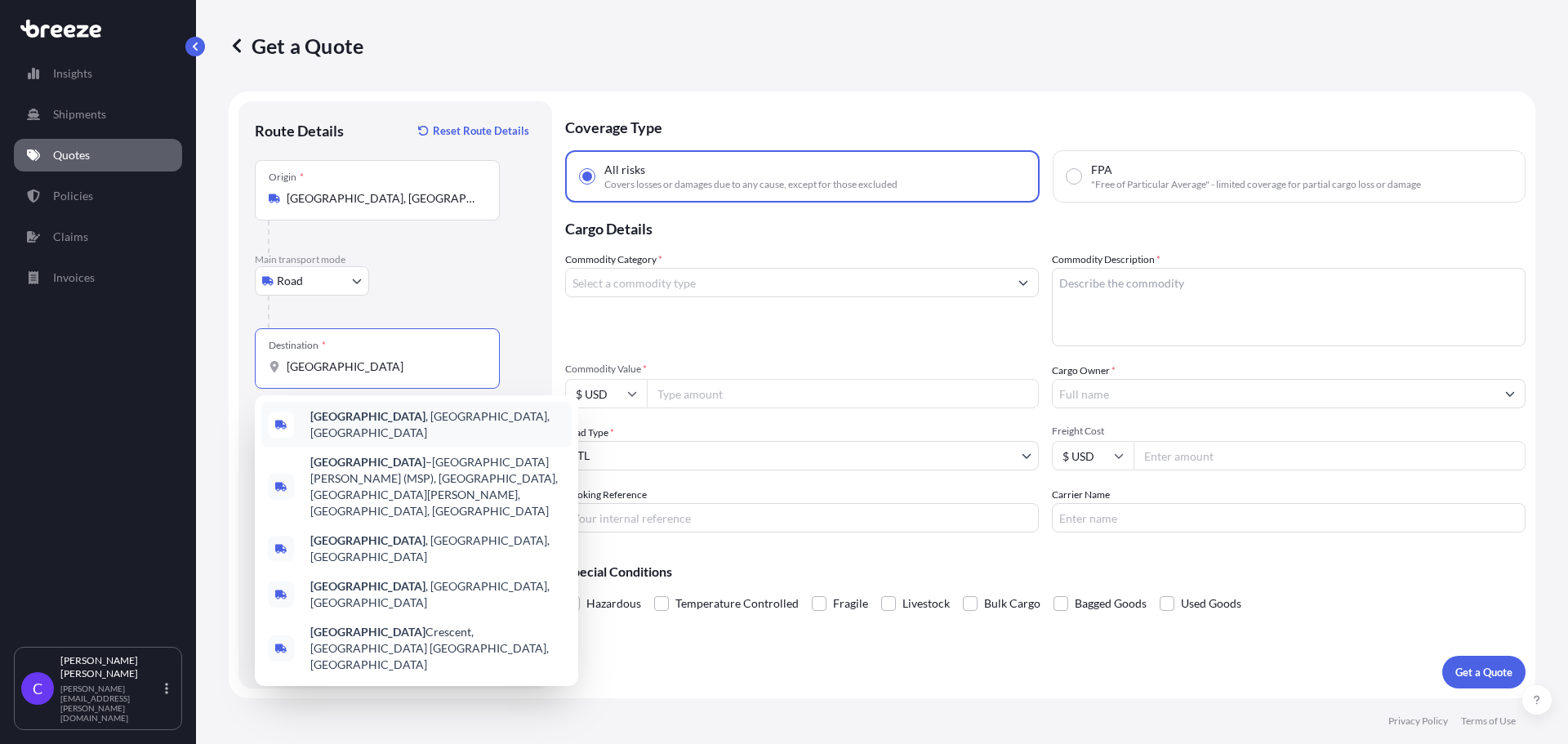
click at [376, 429] on span "[GEOGRAPHIC_DATA] , [GEOGRAPHIC_DATA], [GEOGRAPHIC_DATA]" at bounding box center [438, 425] width 255 height 32
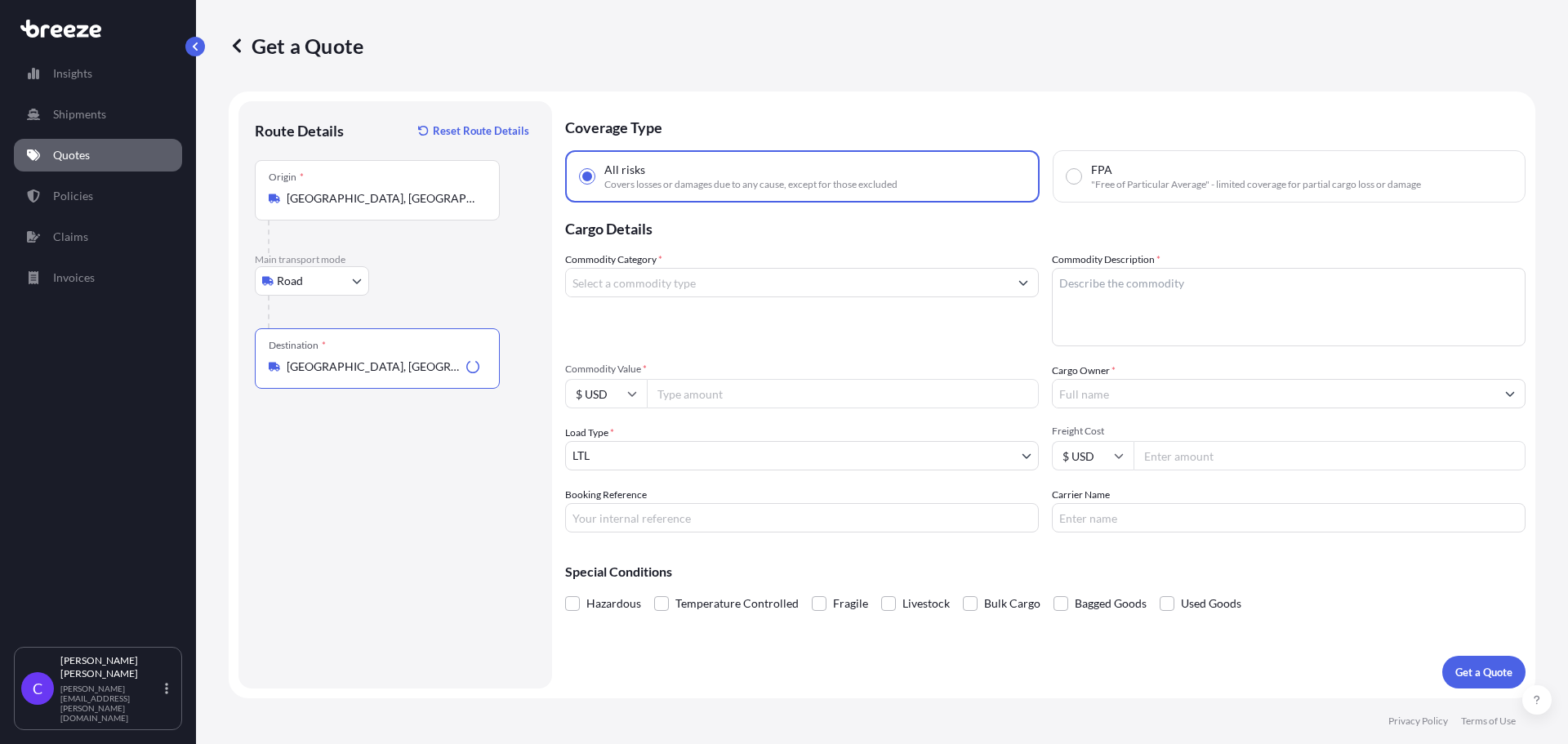
type input "[GEOGRAPHIC_DATA], [GEOGRAPHIC_DATA], [GEOGRAPHIC_DATA]"
click at [691, 280] on input "Commodity Category *" at bounding box center [787, 282] width 443 height 29
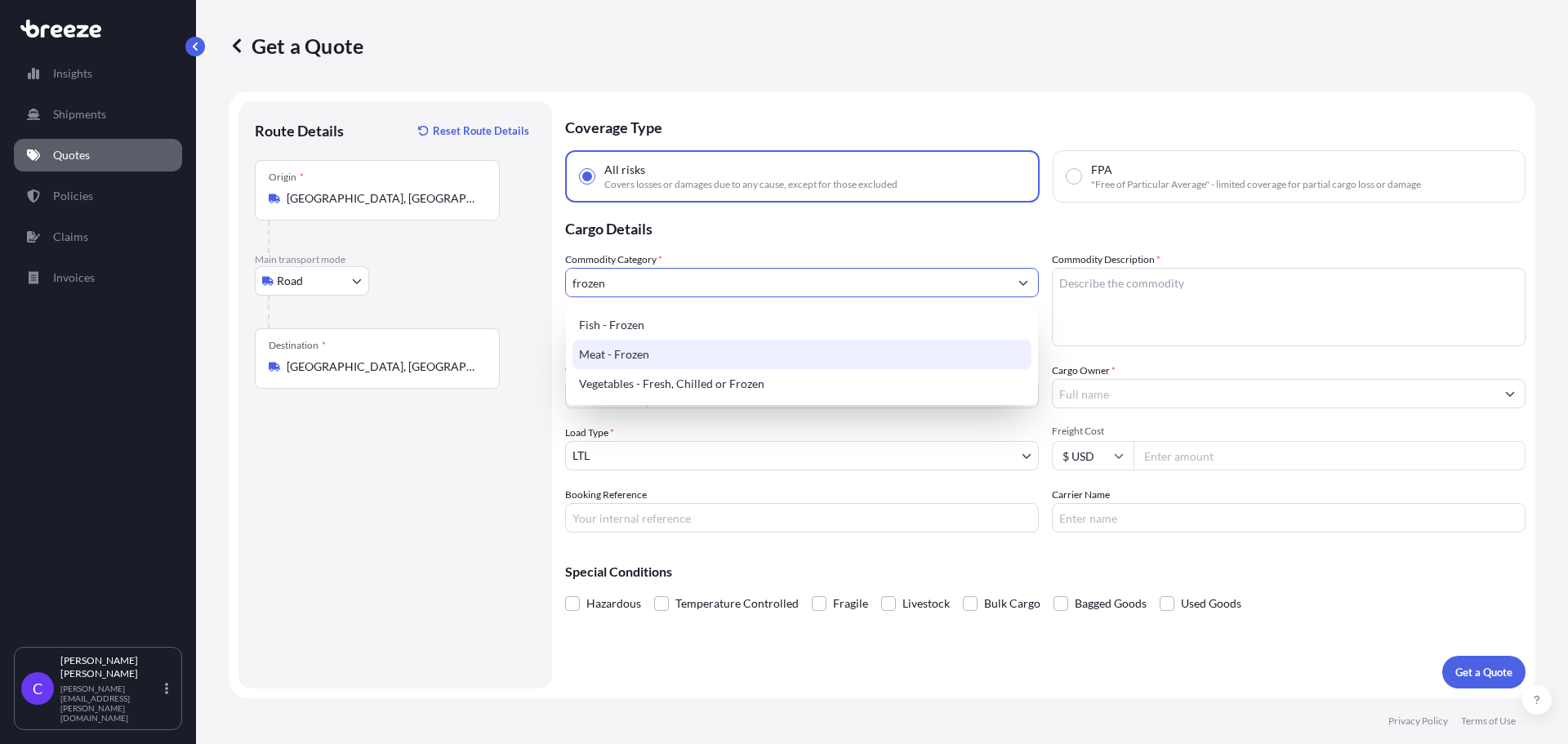
click at [653, 355] on div "Meat - Frozen" at bounding box center [802, 354] width 459 height 29
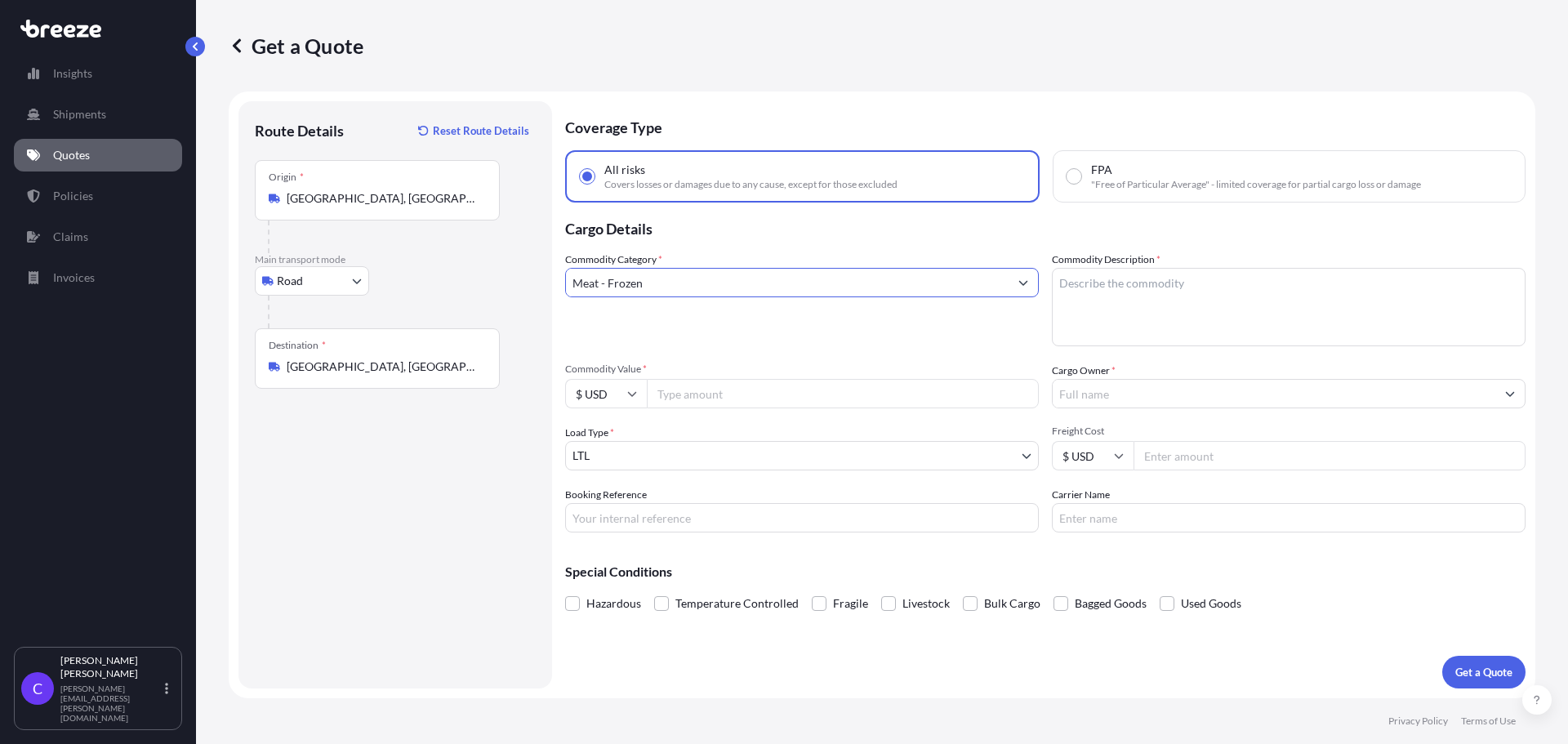
type input "Meat - Frozen"
click at [1123, 295] on textarea "Commodity Description *" at bounding box center [1289, 307] width 474 height 79
type textarea "frozen sandwiches"
type input "2475"
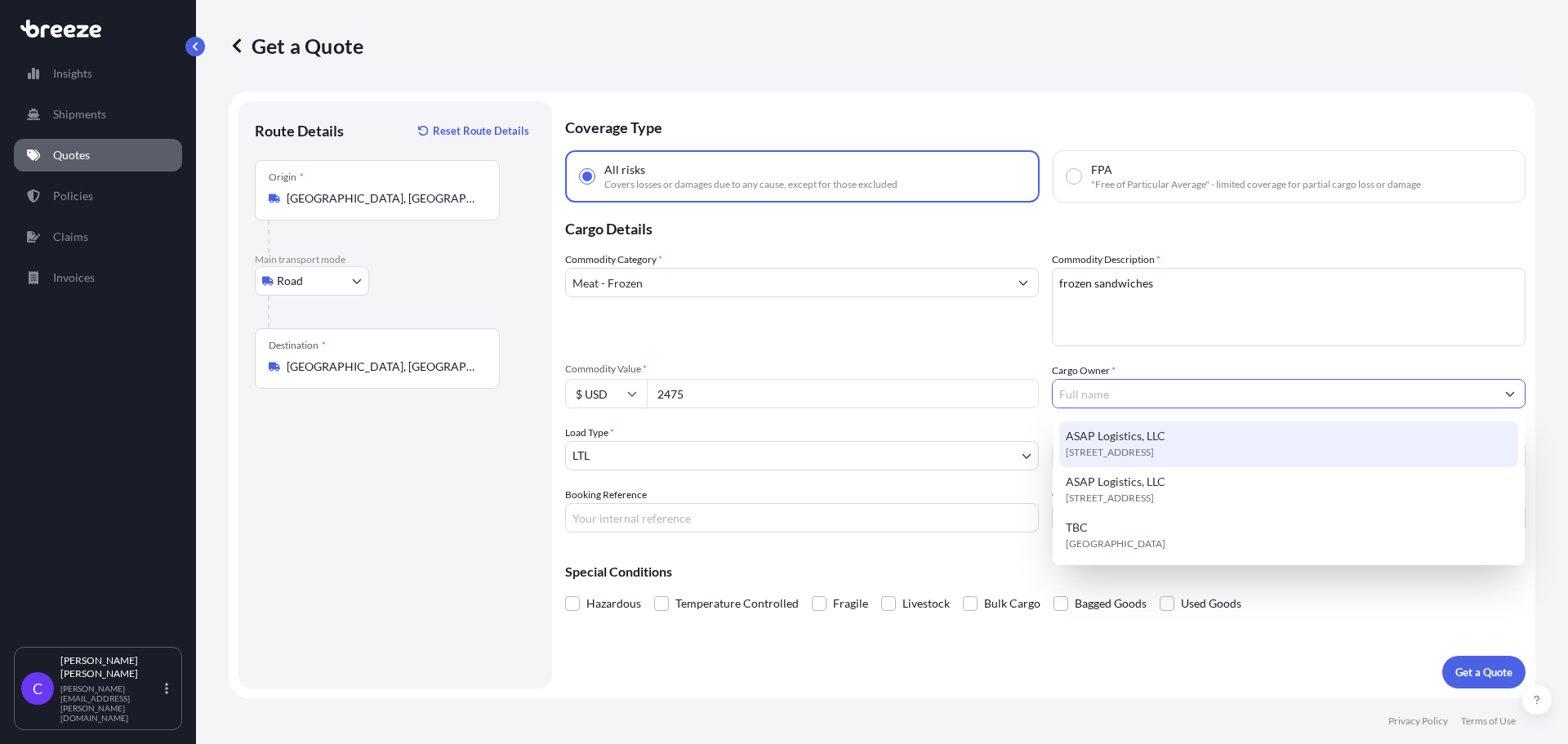
click at [1138, 433] on span "ASAP Logistics, LLC" at bounding box center [1115, 436] width 100 height 16
type input "ASAP Logistics, LLC"
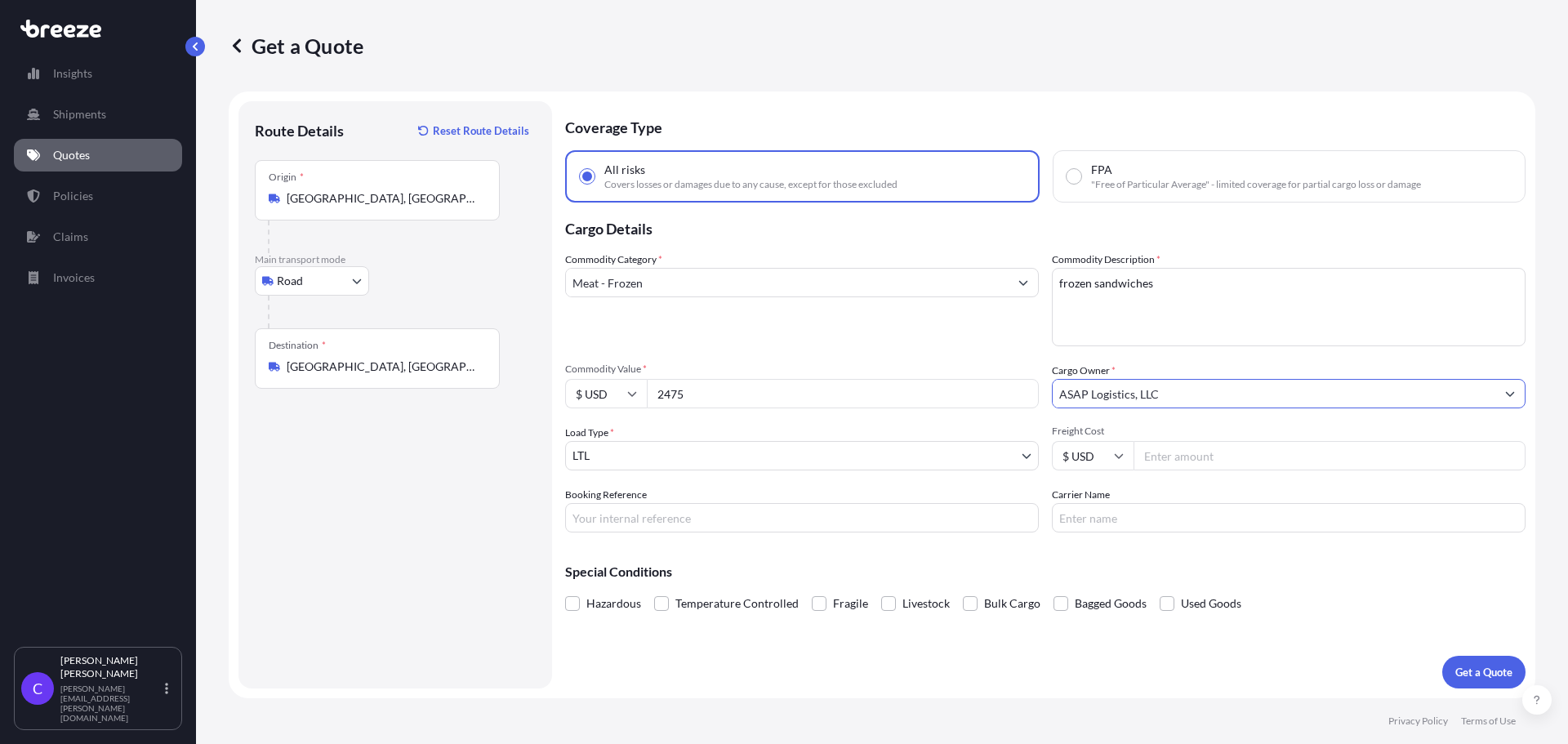
click at [1202, 458] on input "Freight Cost" at bounding box center [1330, 455] width 392 height 29
type input "550"
type input "FGF5197"
type input "FFE"
click at [1482, 670] on p "Get a Quote" at bounding box center [1483, 672] width 57 height 16
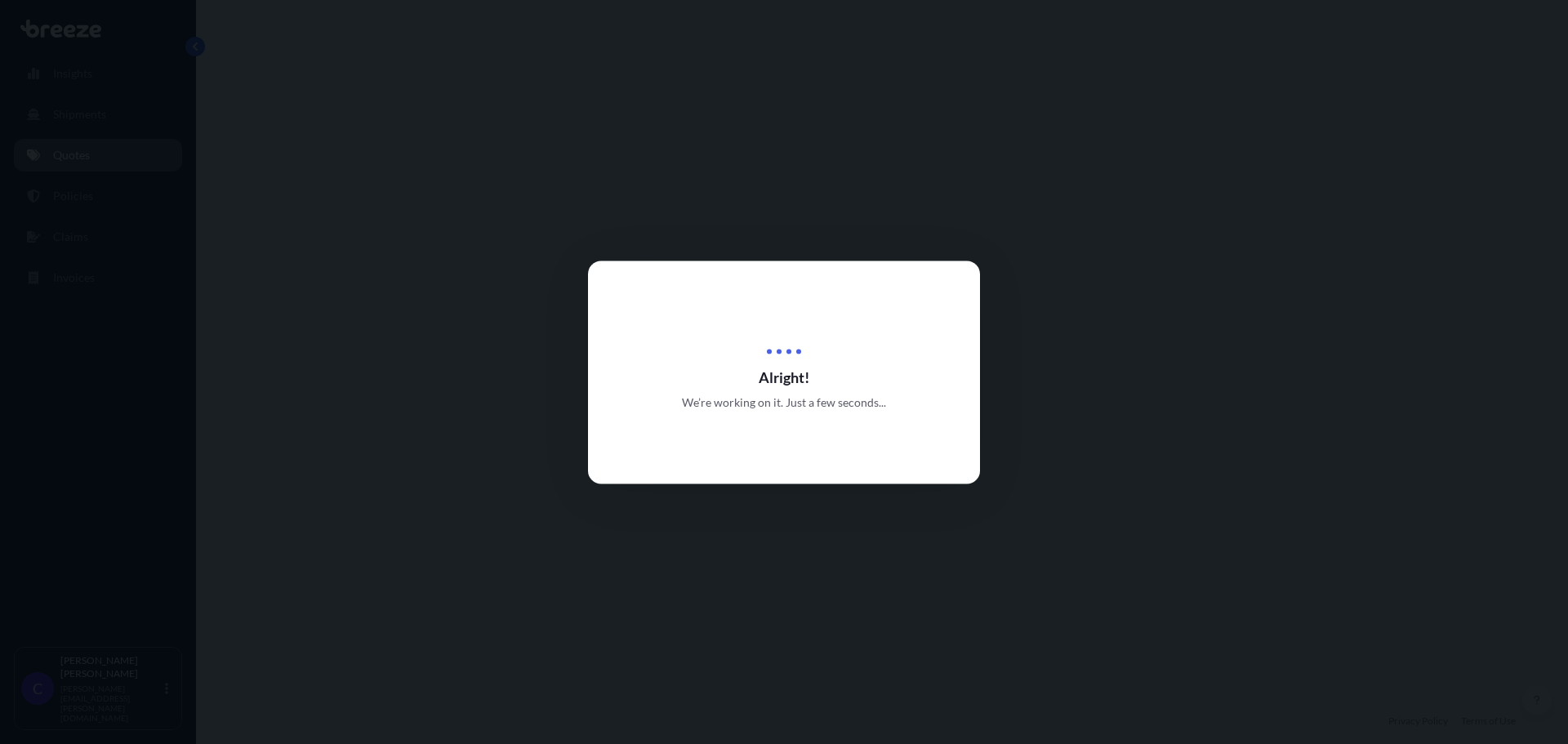
select select "Road"
select select "1"
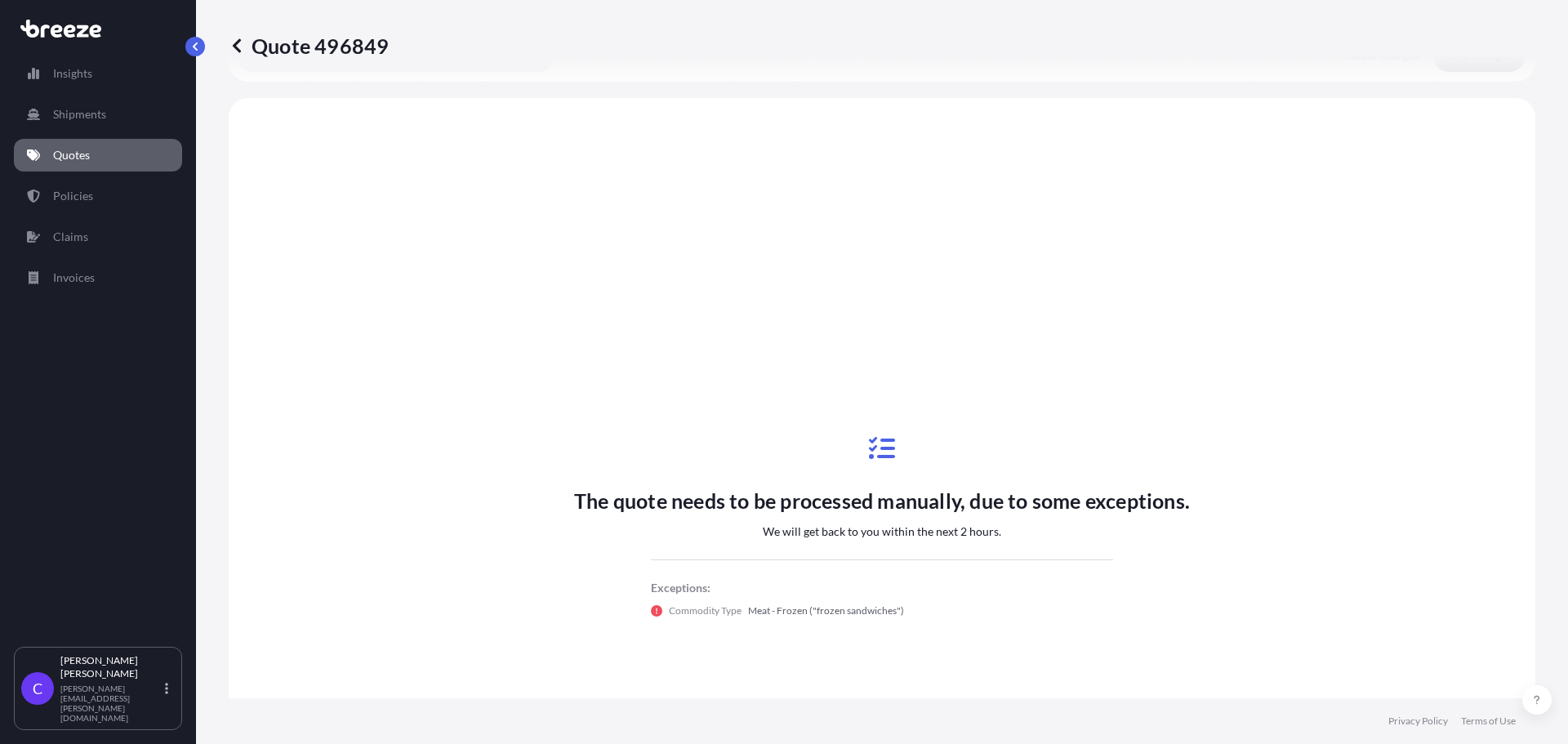
scroll to position [593, 0]
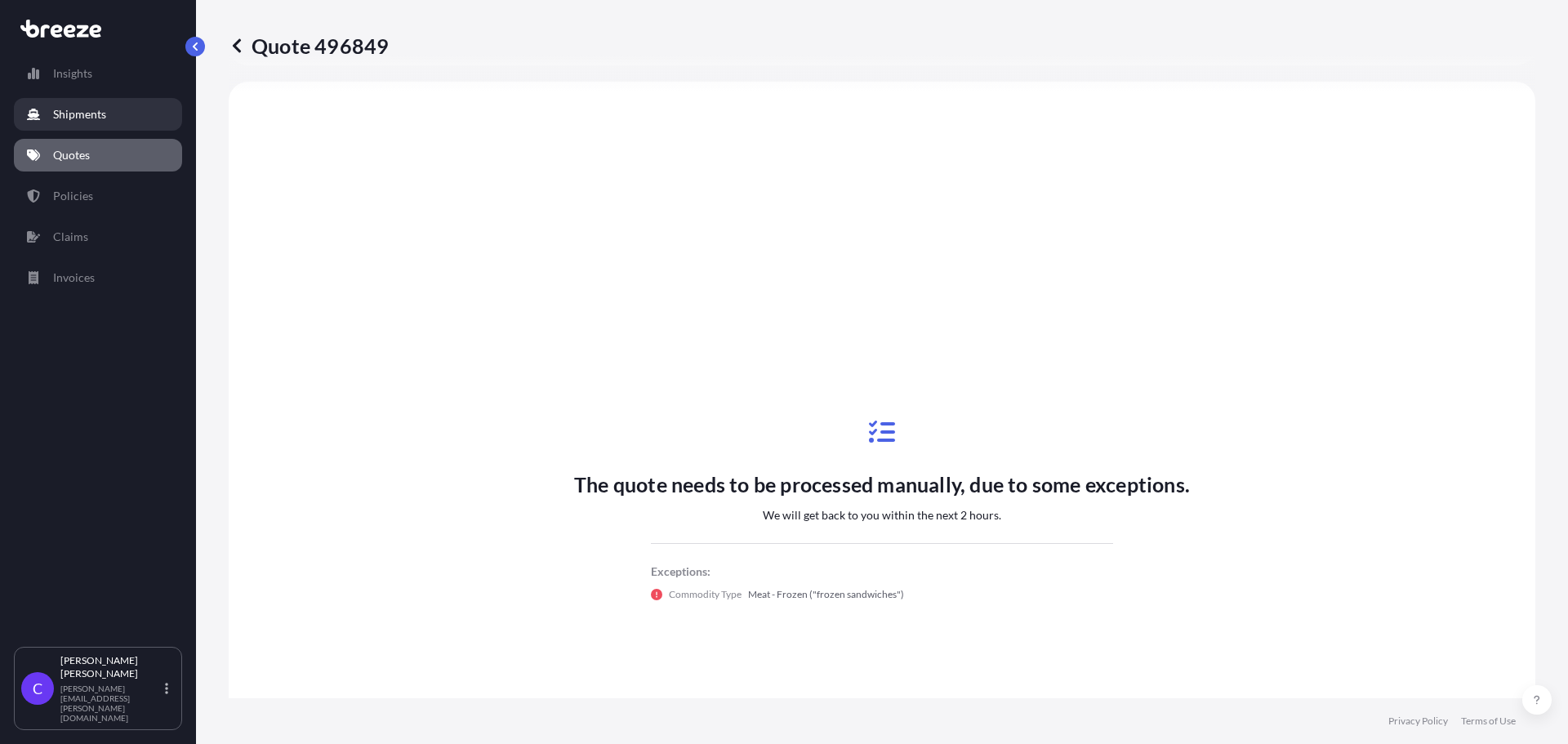
click at [85, 116] on p "Shipments" at bounding box center [80, 114] width 53 height 16
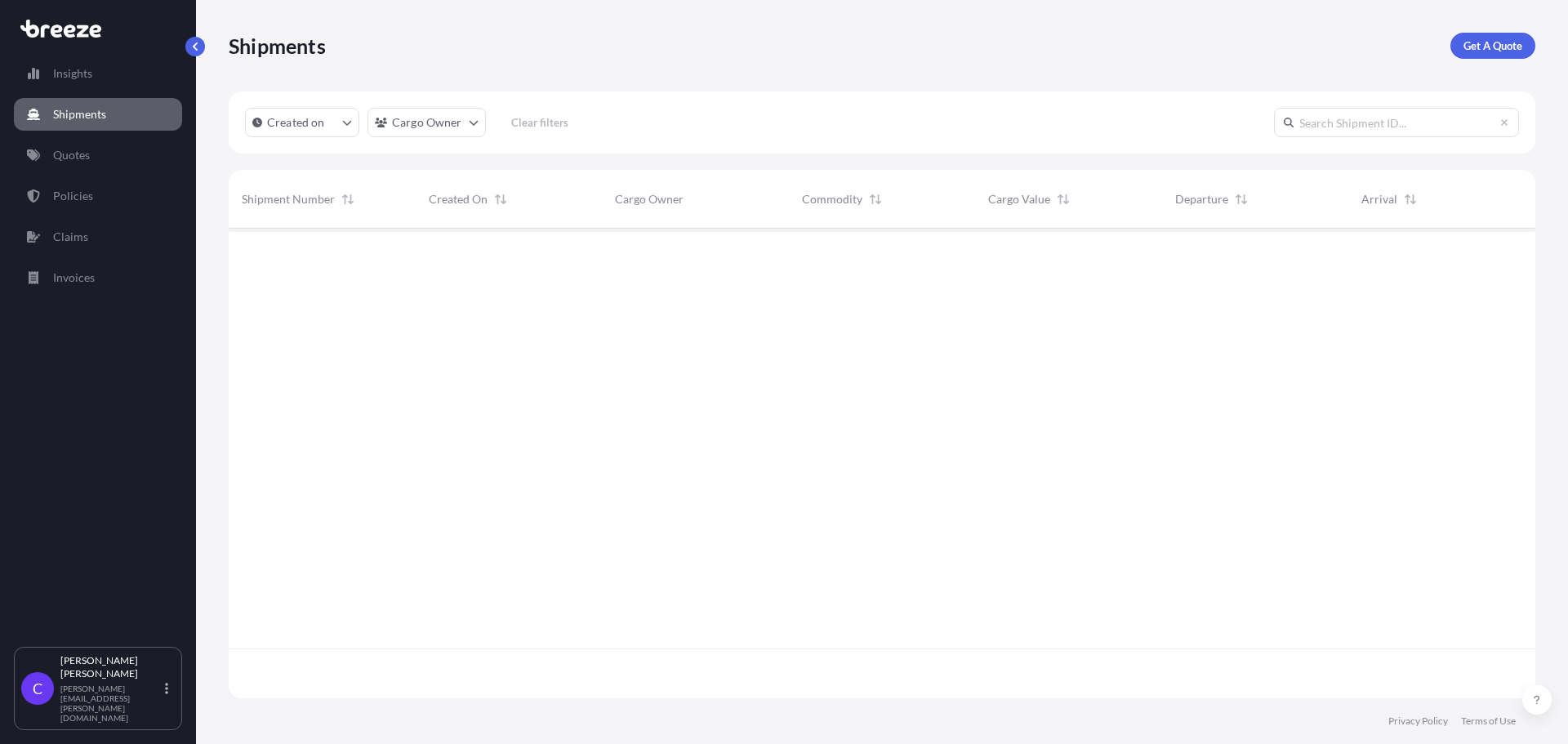
scroll to position [516, 1294]
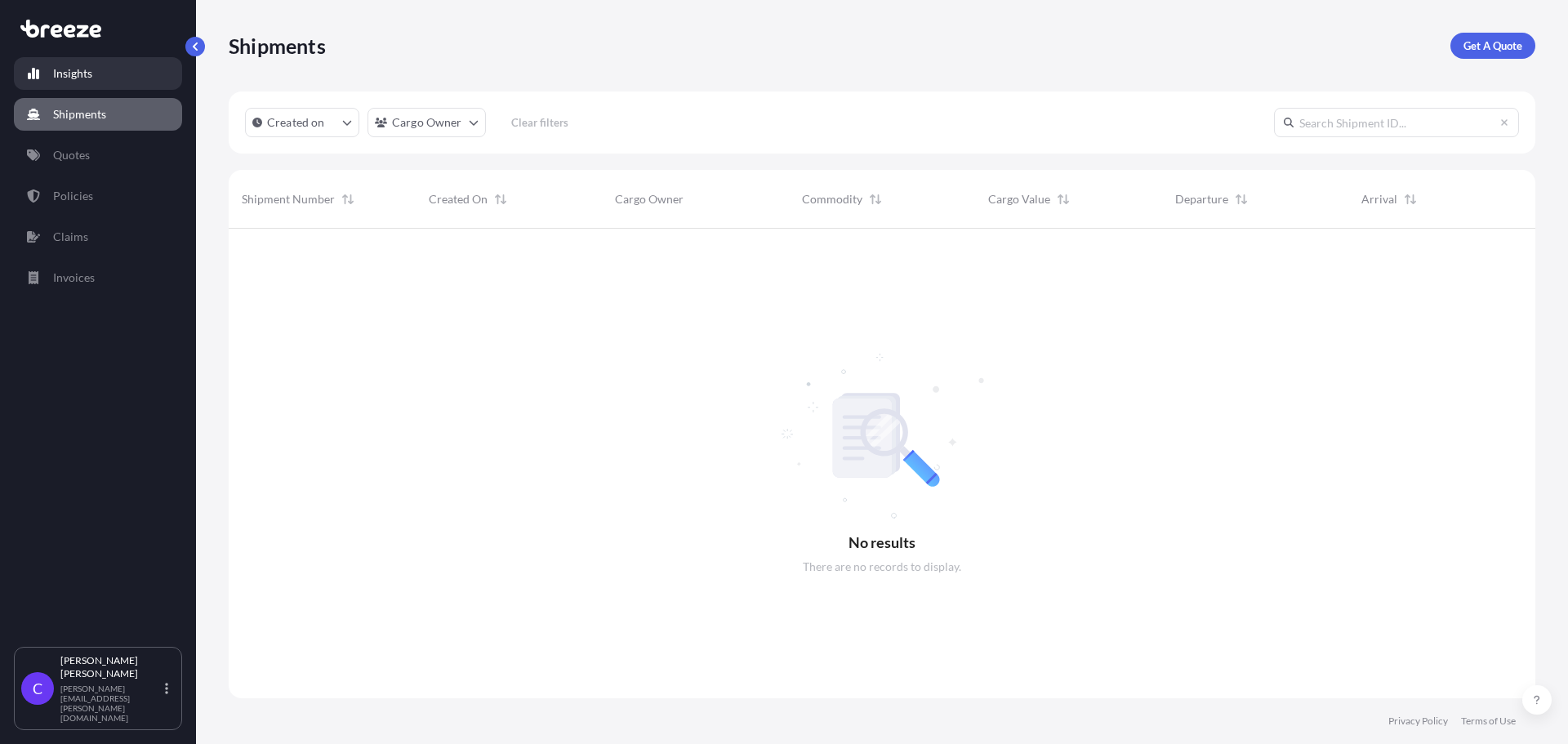
click at [71, 70] on p "Insights" at bounding box center [72, 73] width 39 height 16
select select "2025"
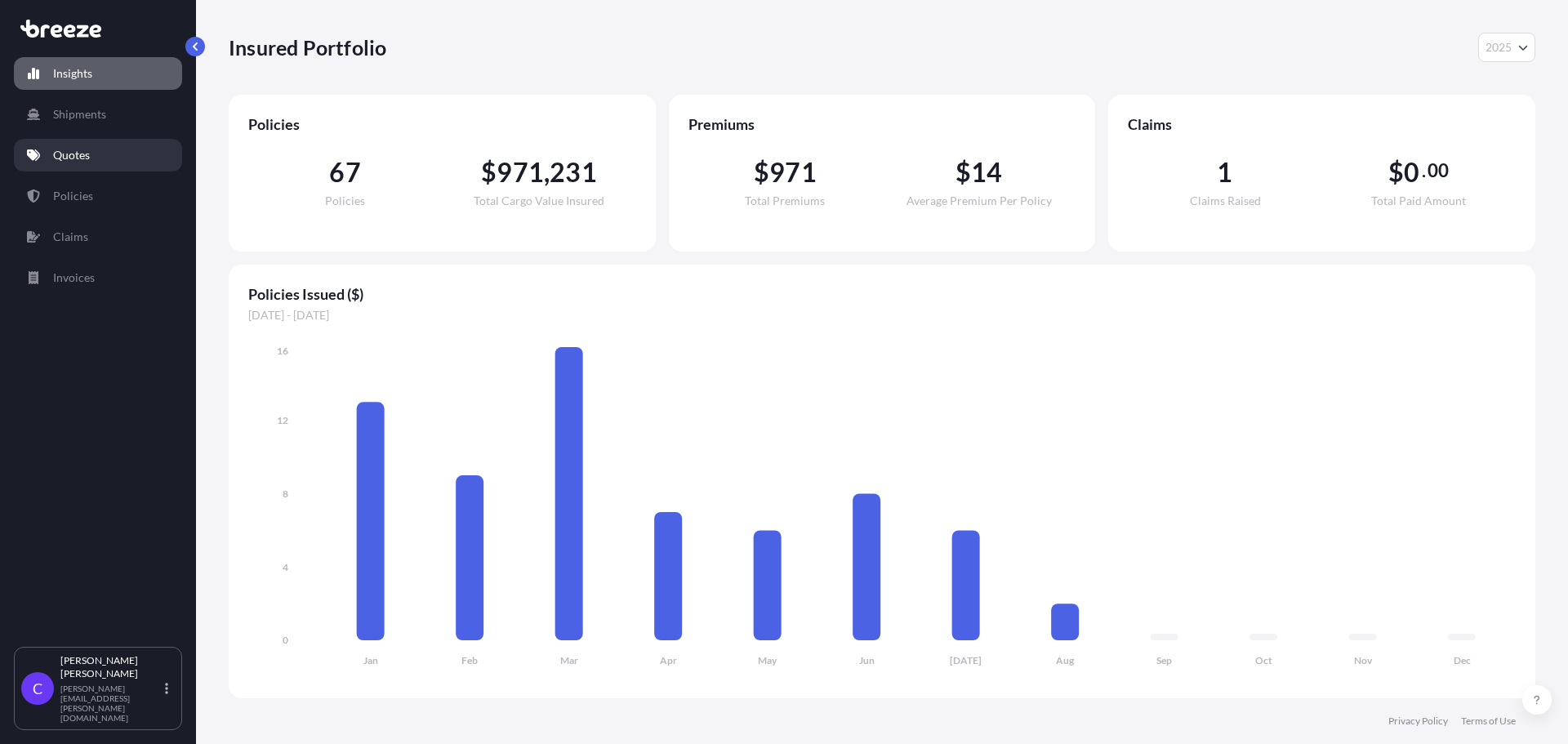
click at [85, 155] on p "Quotes" at bounding box center [71, 155] width 37 height 16
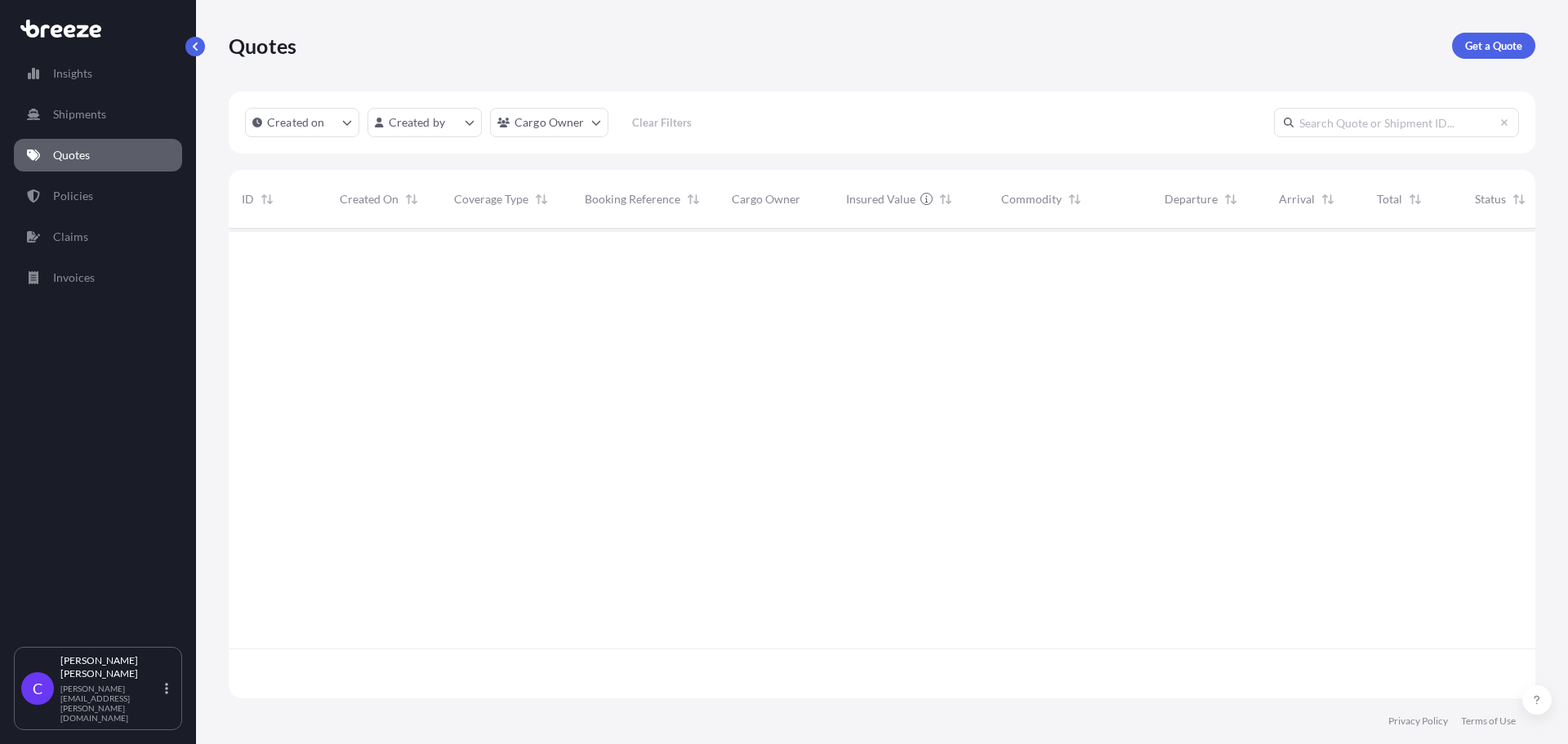
scroll to position [467, 1294]
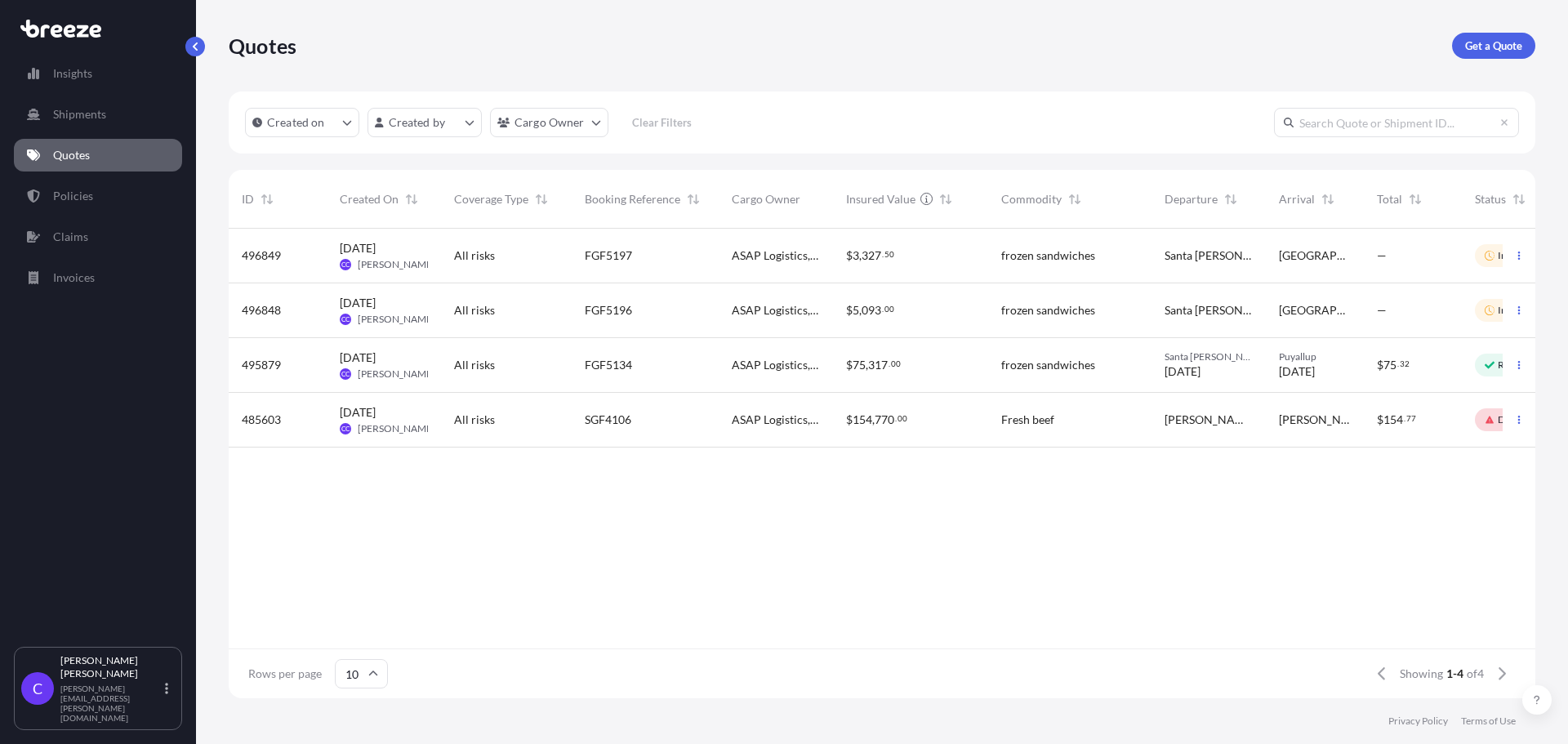
click at [1408, 257] on div "—" at bounding box center [1413, 256] width 72 height 16
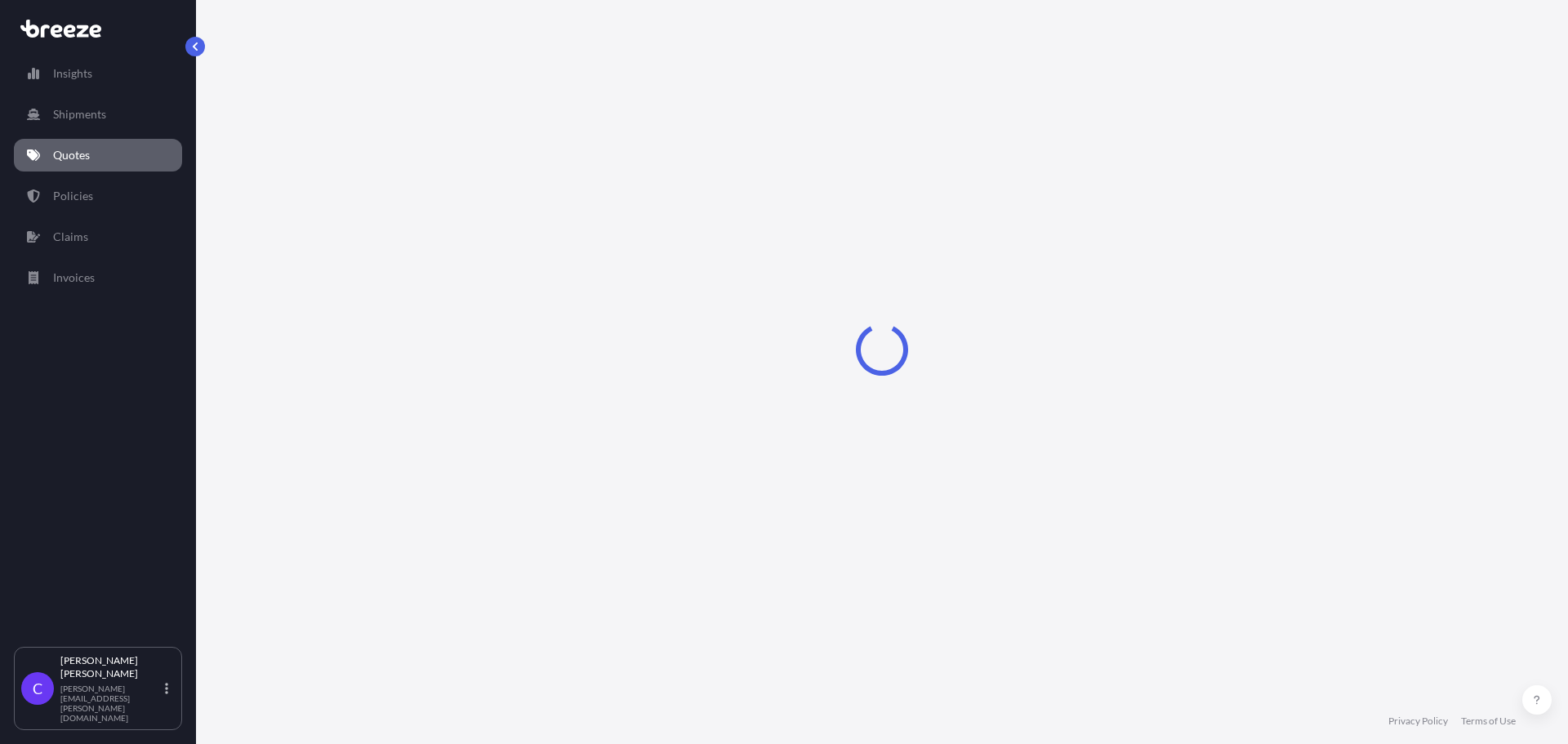
select select "Road"
select select "1"
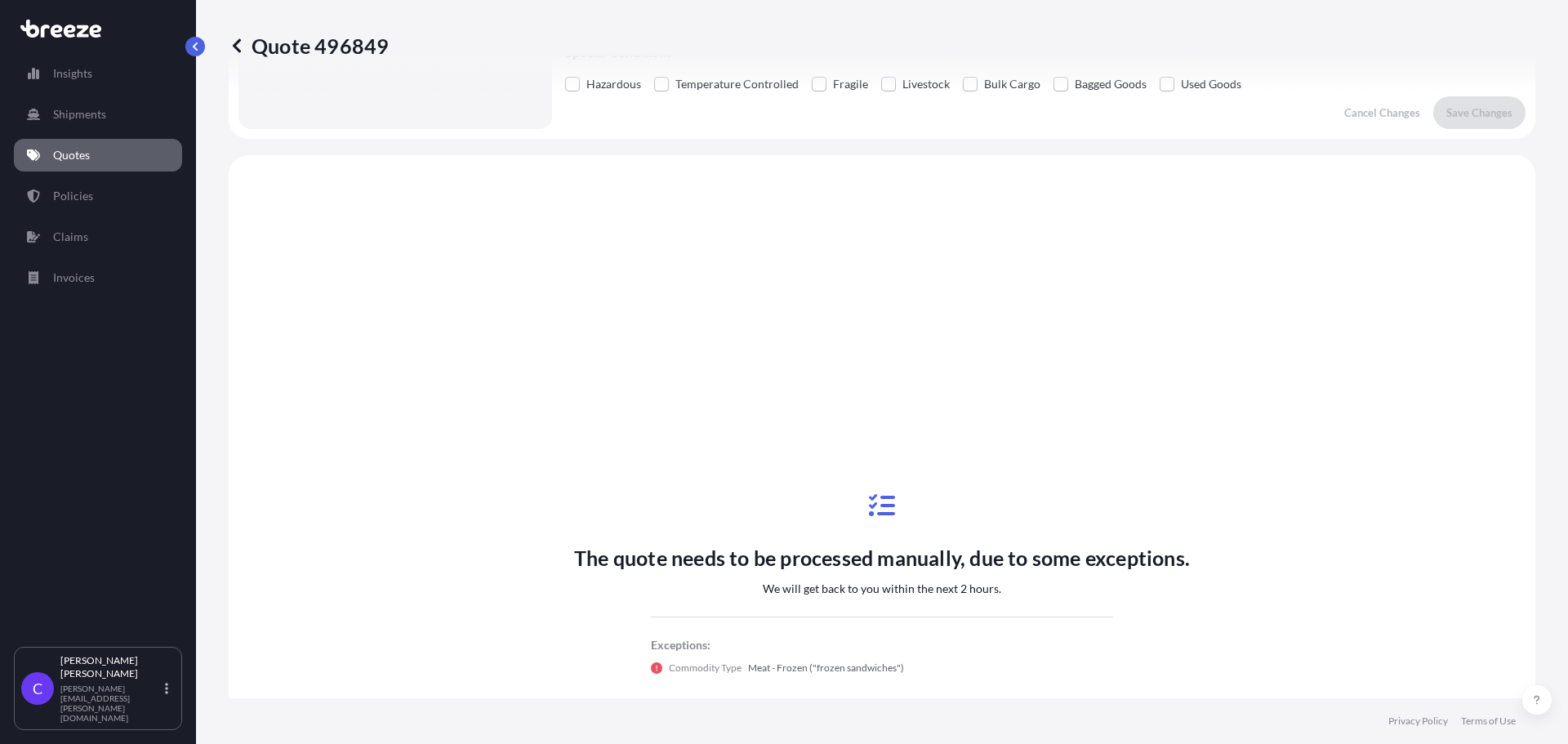
scroll to position [593, 0]
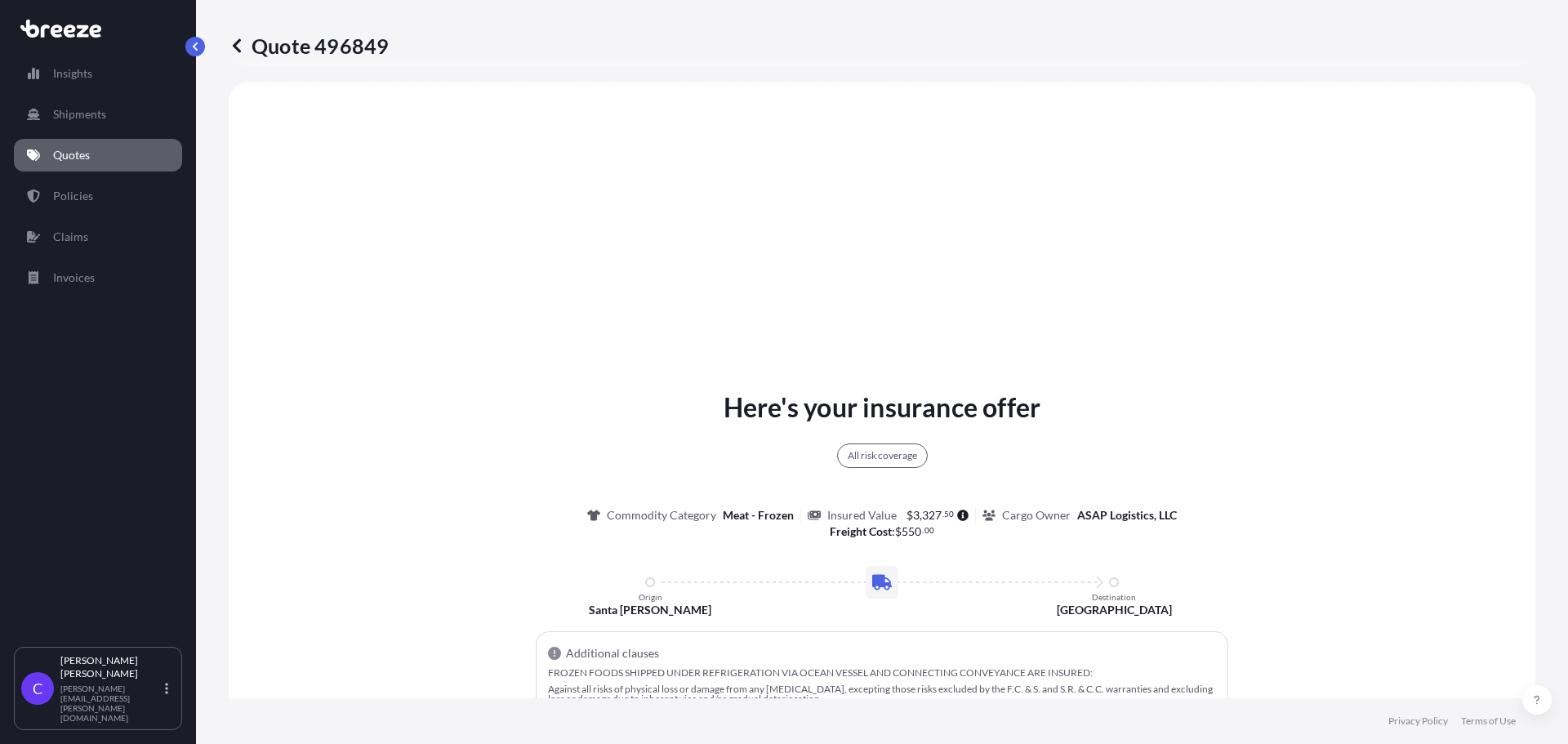
click at [94, 153] on link "Quotes" at bounding box center [98, 155] width 168 height 32
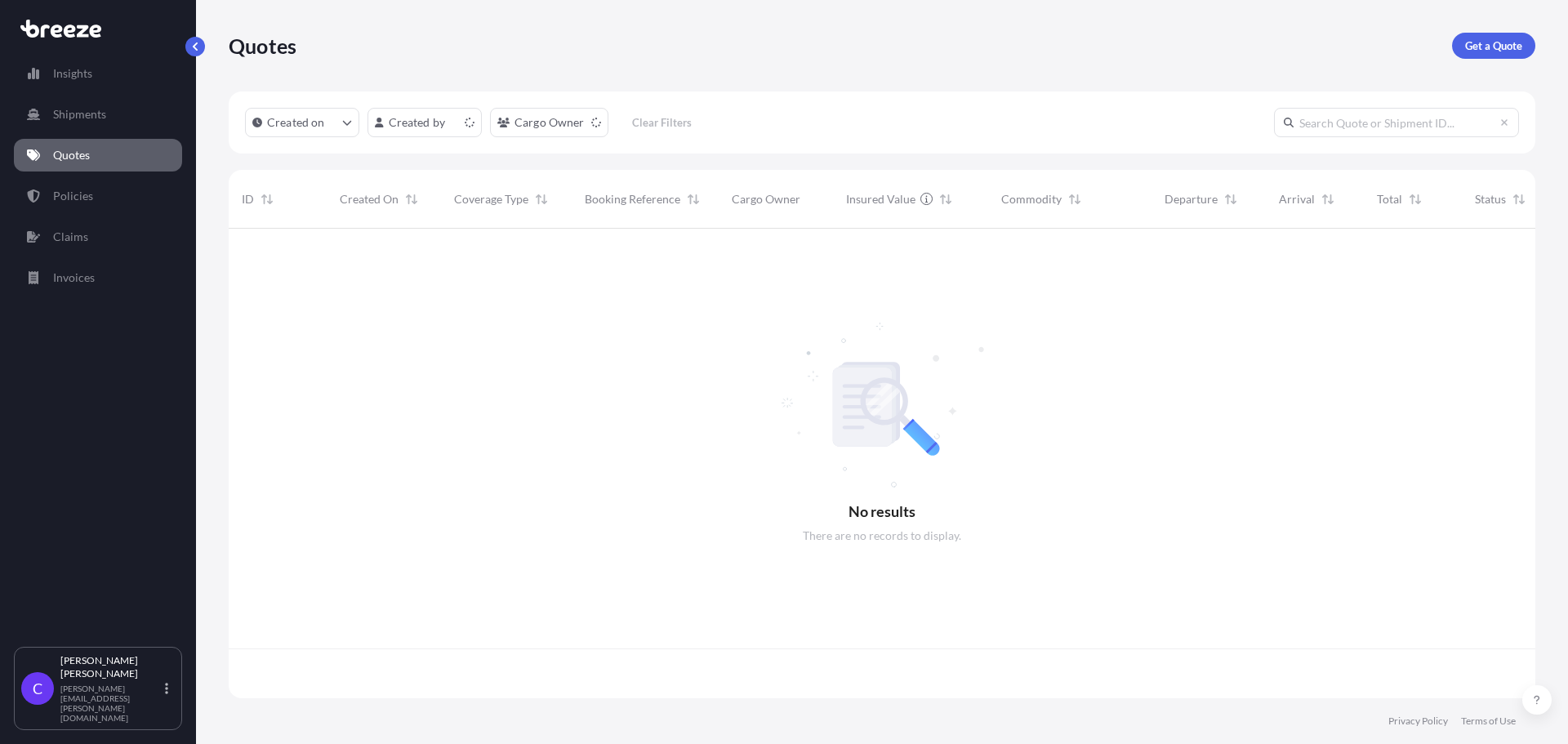
scroll to position [467, 1294]
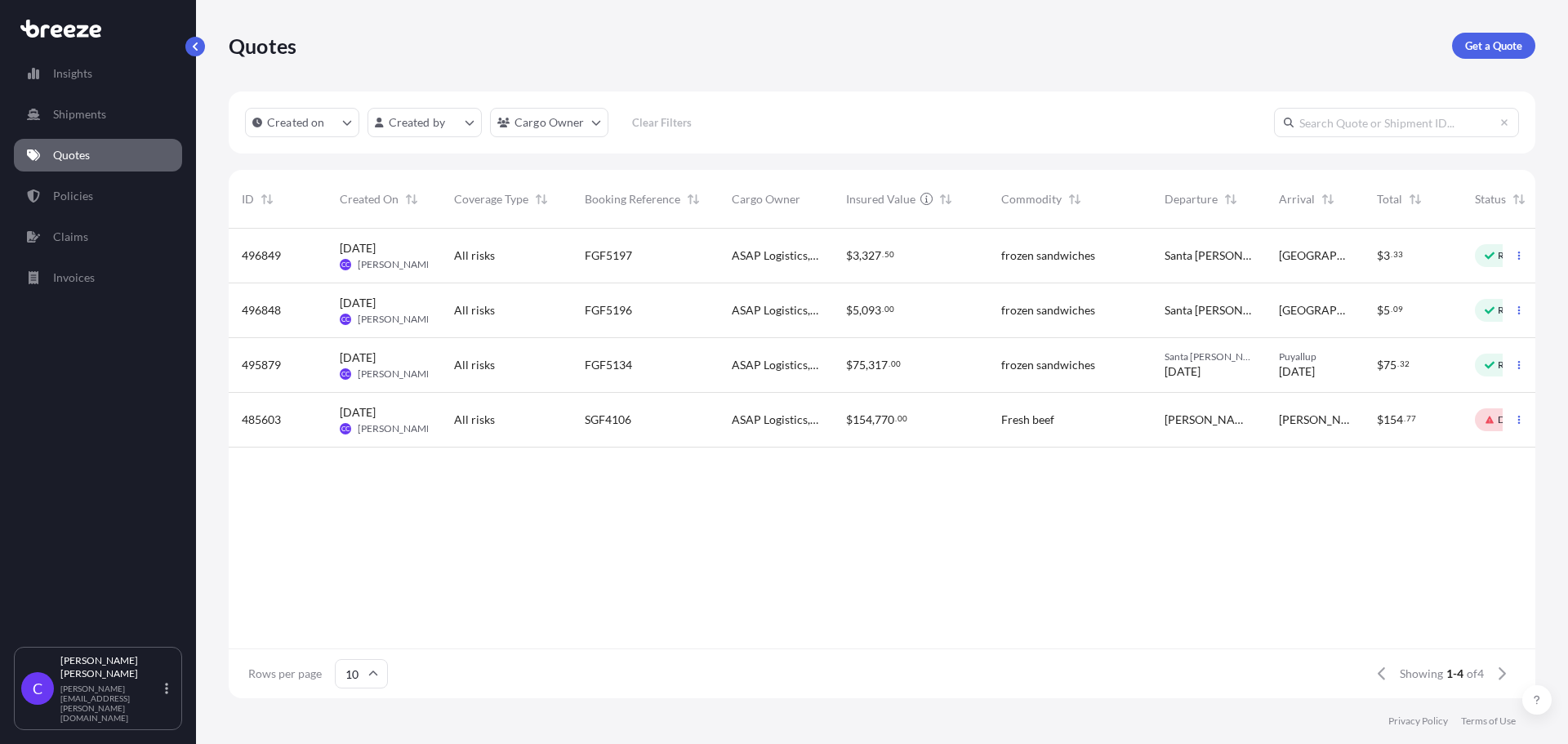
click at [945, 258] on div "$ 3 , 327 . 50" at bounding box center [911, 256] width 129 height 16
select select "Road"
select select "1"
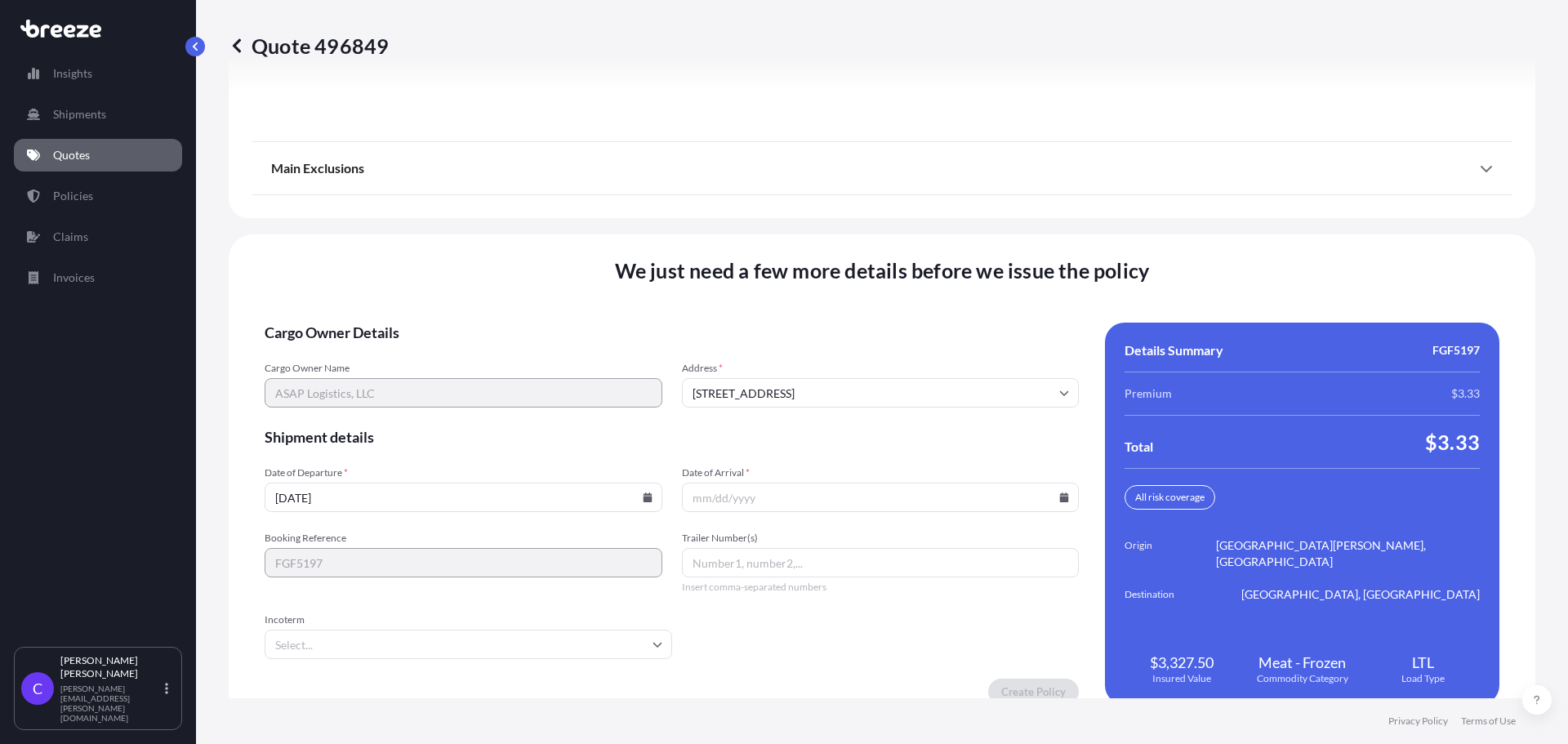
scroll to position [2385, 0]
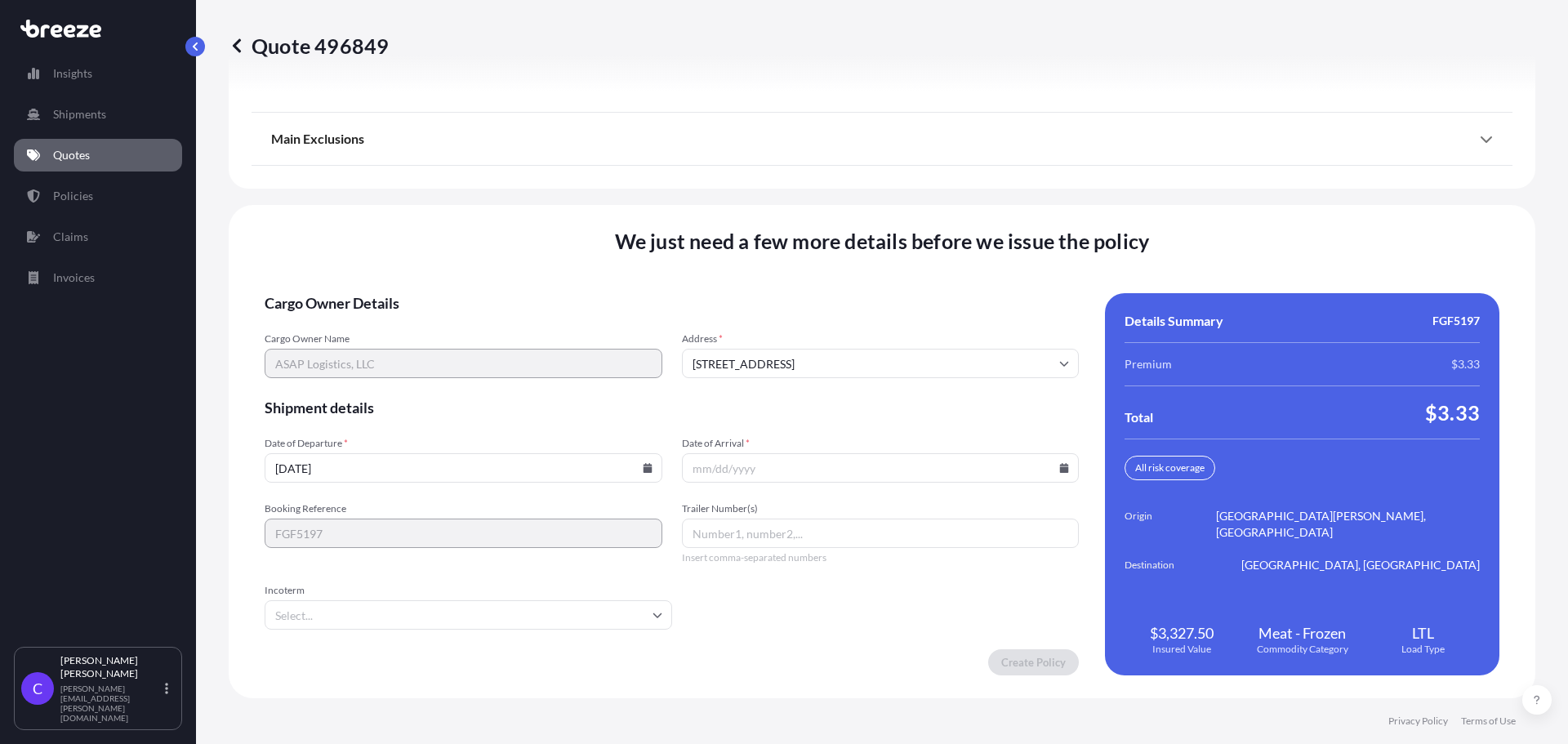
click at [615, 469] on input "[DATE]" at bounding box center [463, 467] width 398 height 29
click at [652, 465] on icon at bounding box center [647, 468] width 9 height 10
click at [552, 319] on button "15" at bounding box center [539, 318] width 27 height 27
type input "[DATE]"
click at [864, 464] on input "Date of Arrival *" at bounding box center [880, 467] width 398 height 29
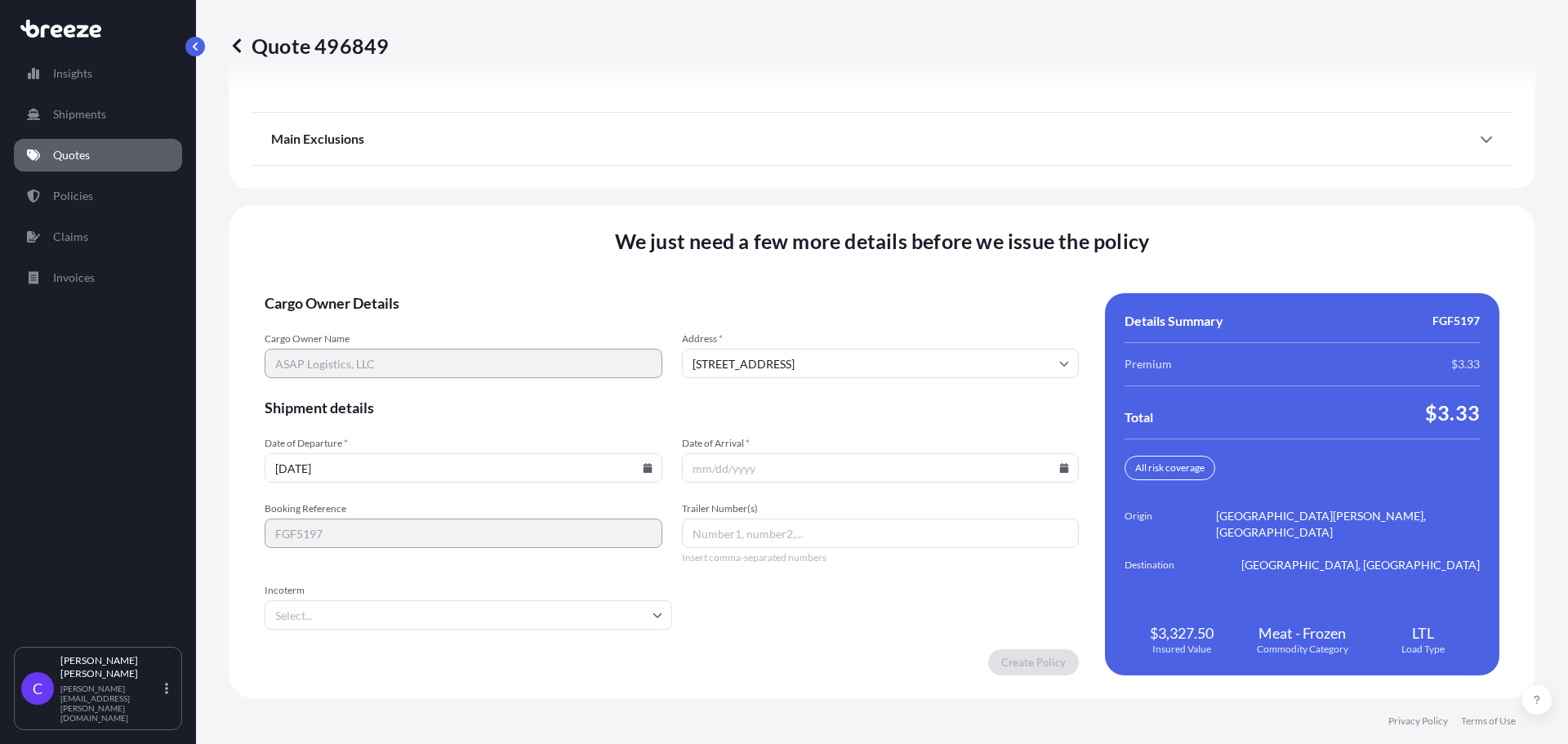
click at [1060, 470] on icon at bounding box center [1064, 468] width 9 height 10
click at [904, 353] on button "22" at bounding box center [891, 348] width 27 height 27
type input "[DATE]"
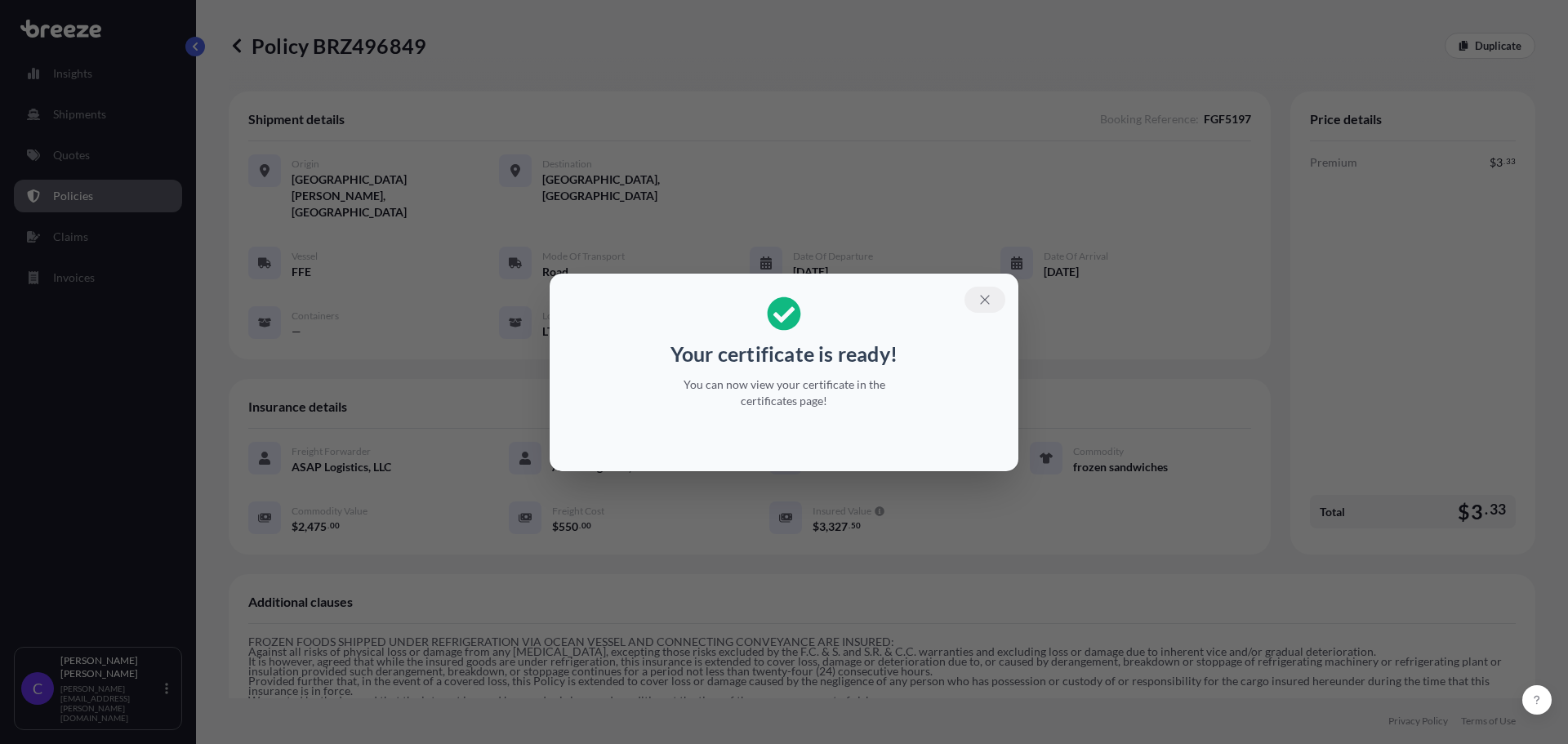
click at [985, 299] on icon "button" at bounding box center [984, 298] width 9 height 9
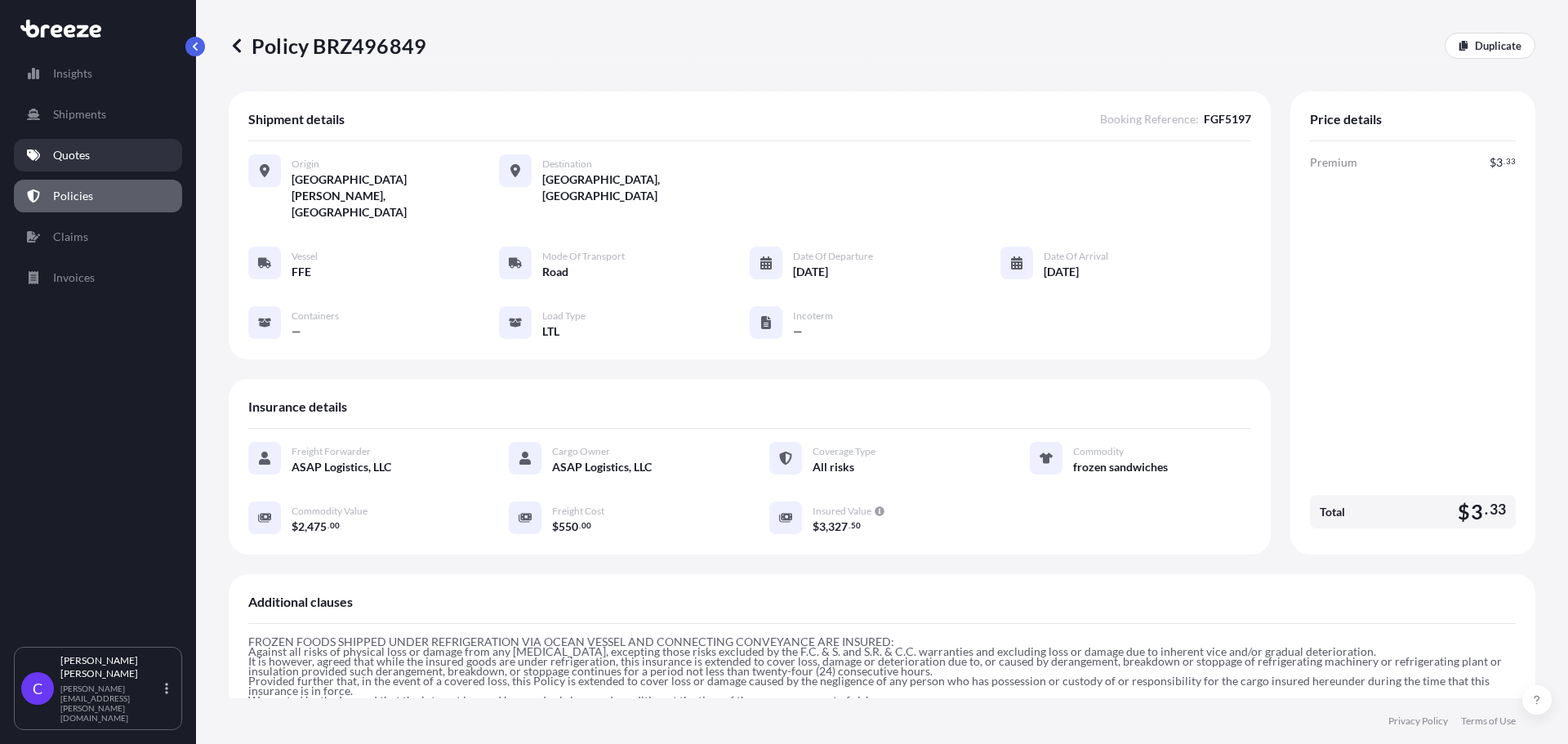
click at [88, 160] on p "Quotes" at bounding box center [71, 155] width 37 height 16
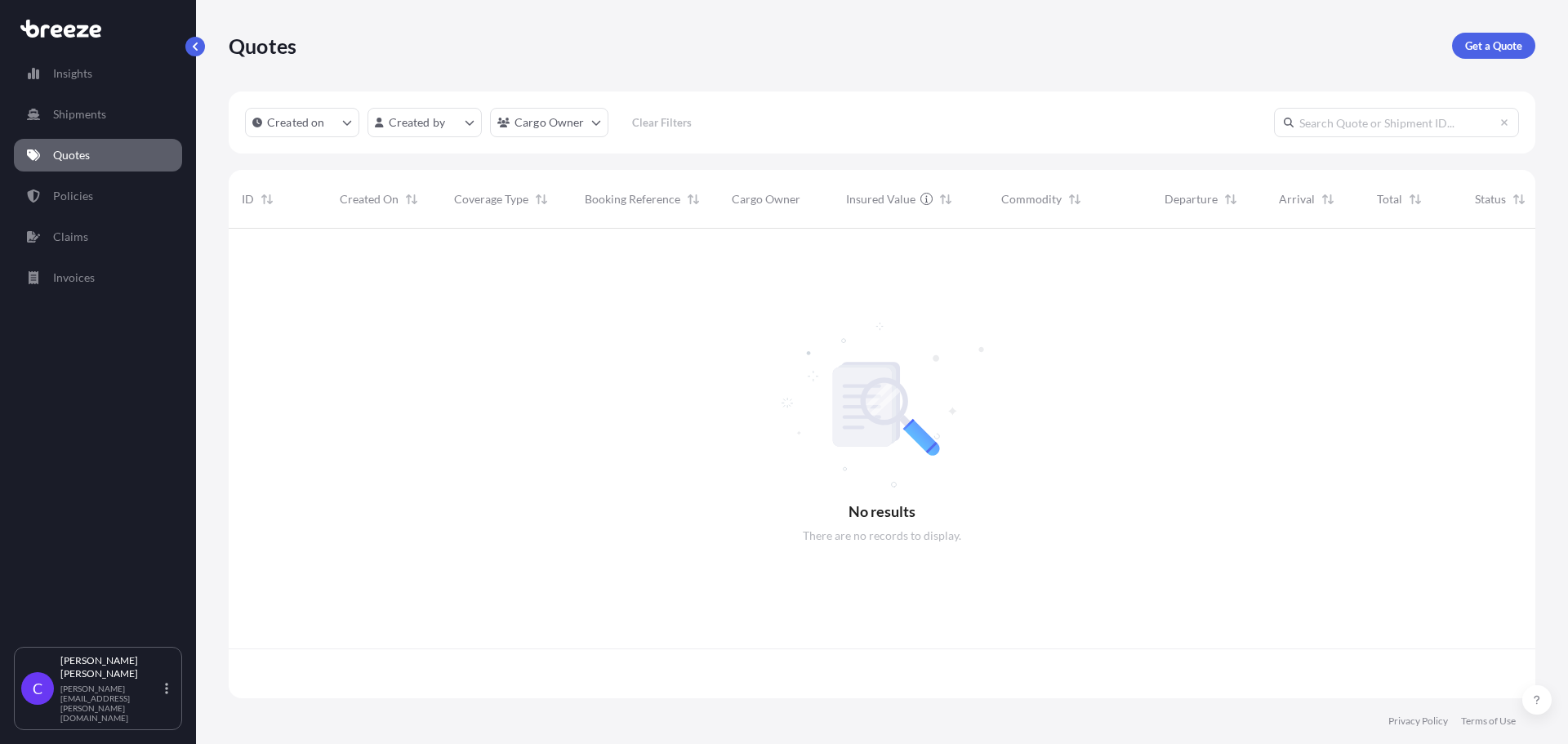
scroll to position [467, 1294]
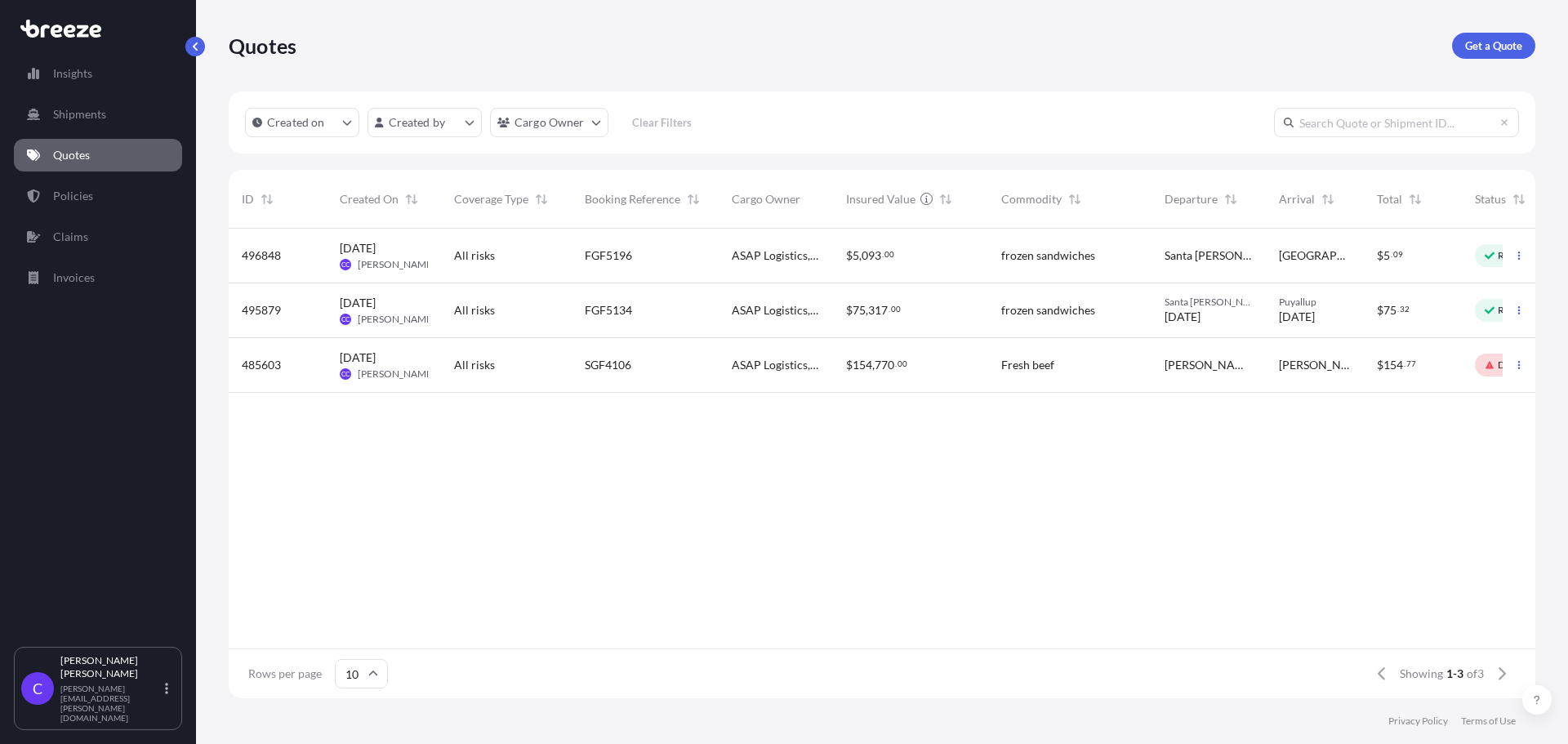
click at [930, 248] on div "$ 5 , 093 . 00" at bounding box center [911, 256] width 129 height 16
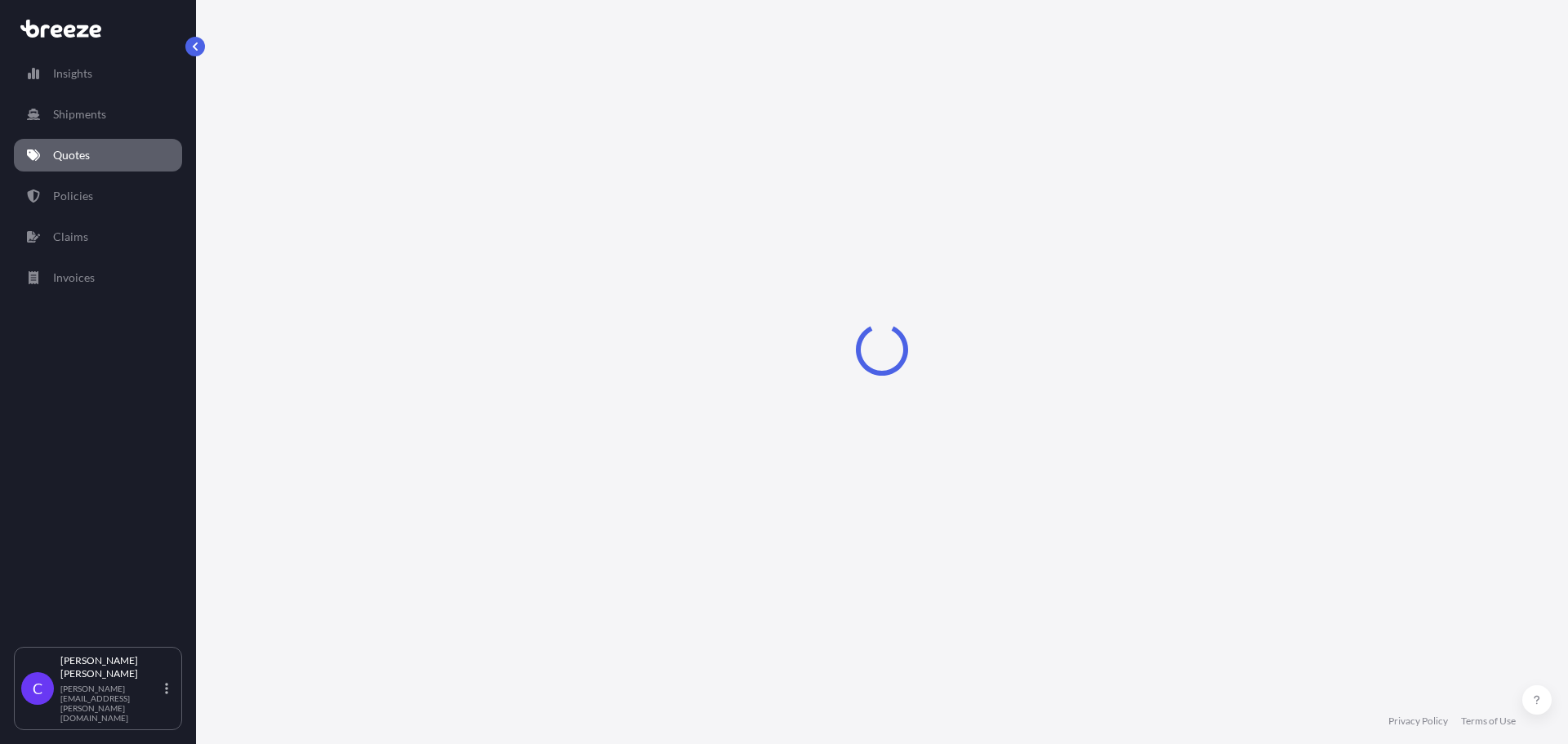
select select "Road"
select select "1"
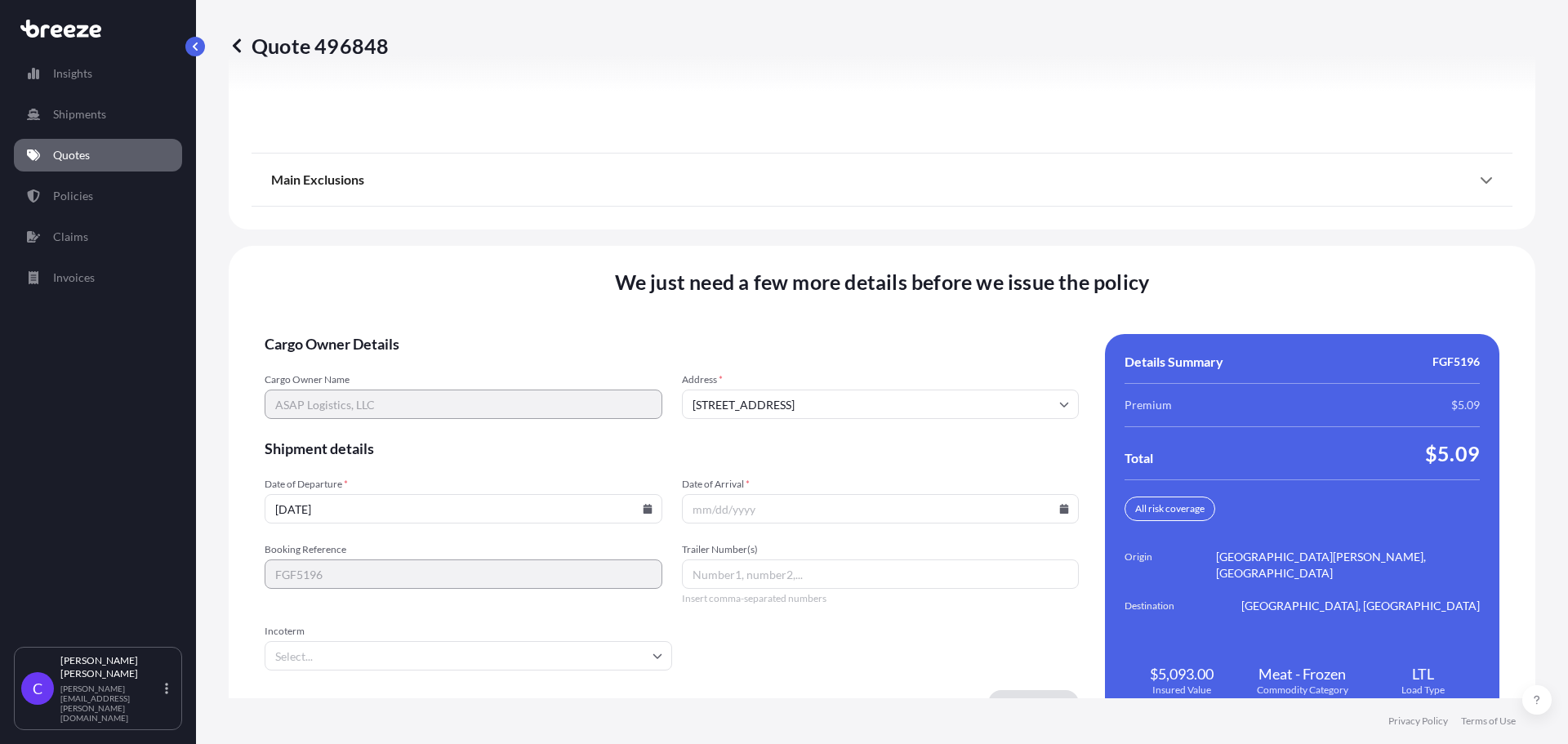
scroll to position [2385, 0]
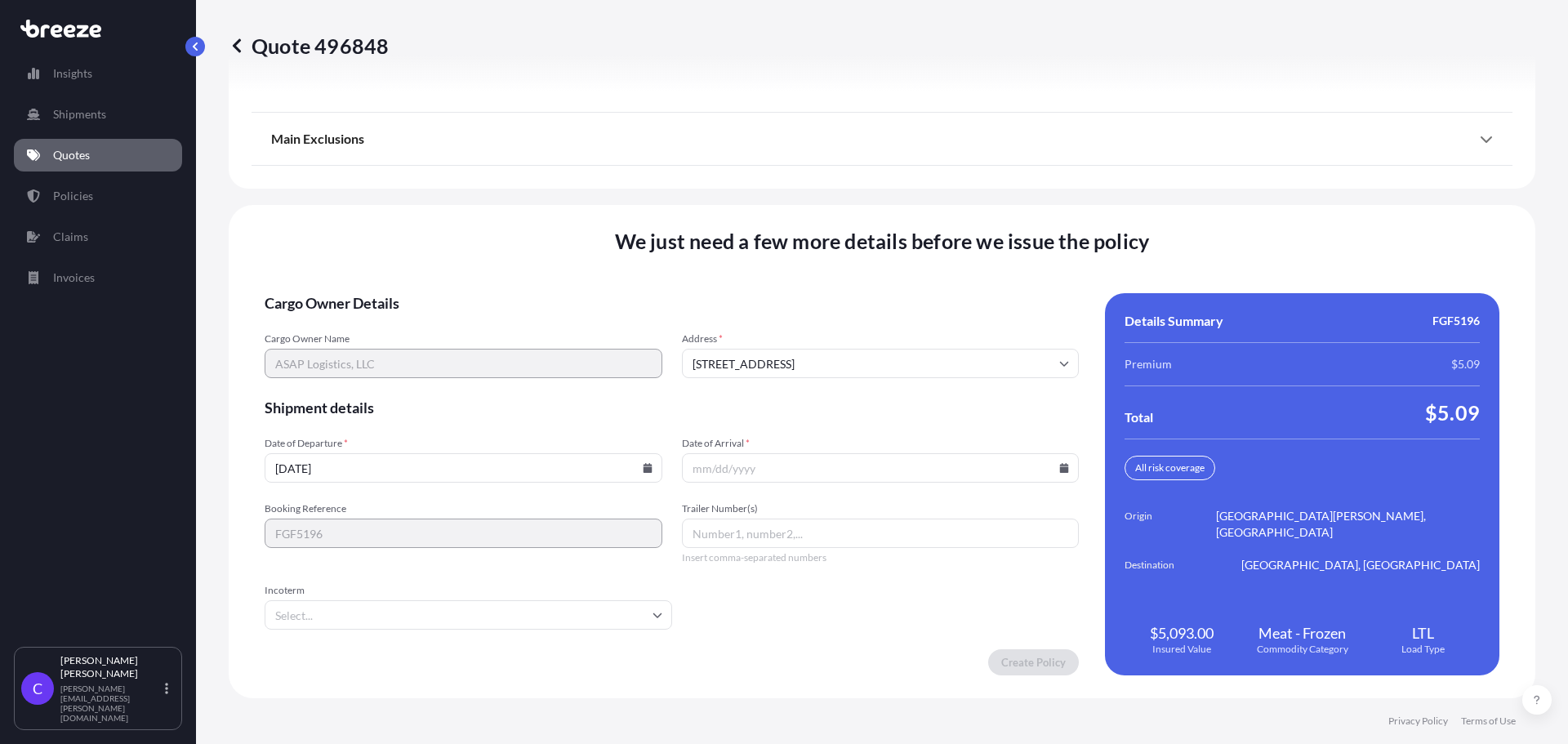
click at [652, 467] on icon at bounding box center [647, 468] width 9 height 10
click at [552, 323] on button "15" at bounding box center [539, 318] width 27 height 27
type input "[DATE]"
click at [1059, 467] on icon at bounding box center [1064, 468] width 9 height 10
click at [904, 349] on button "22" at bounding box center [891, 348] width 27 height 27
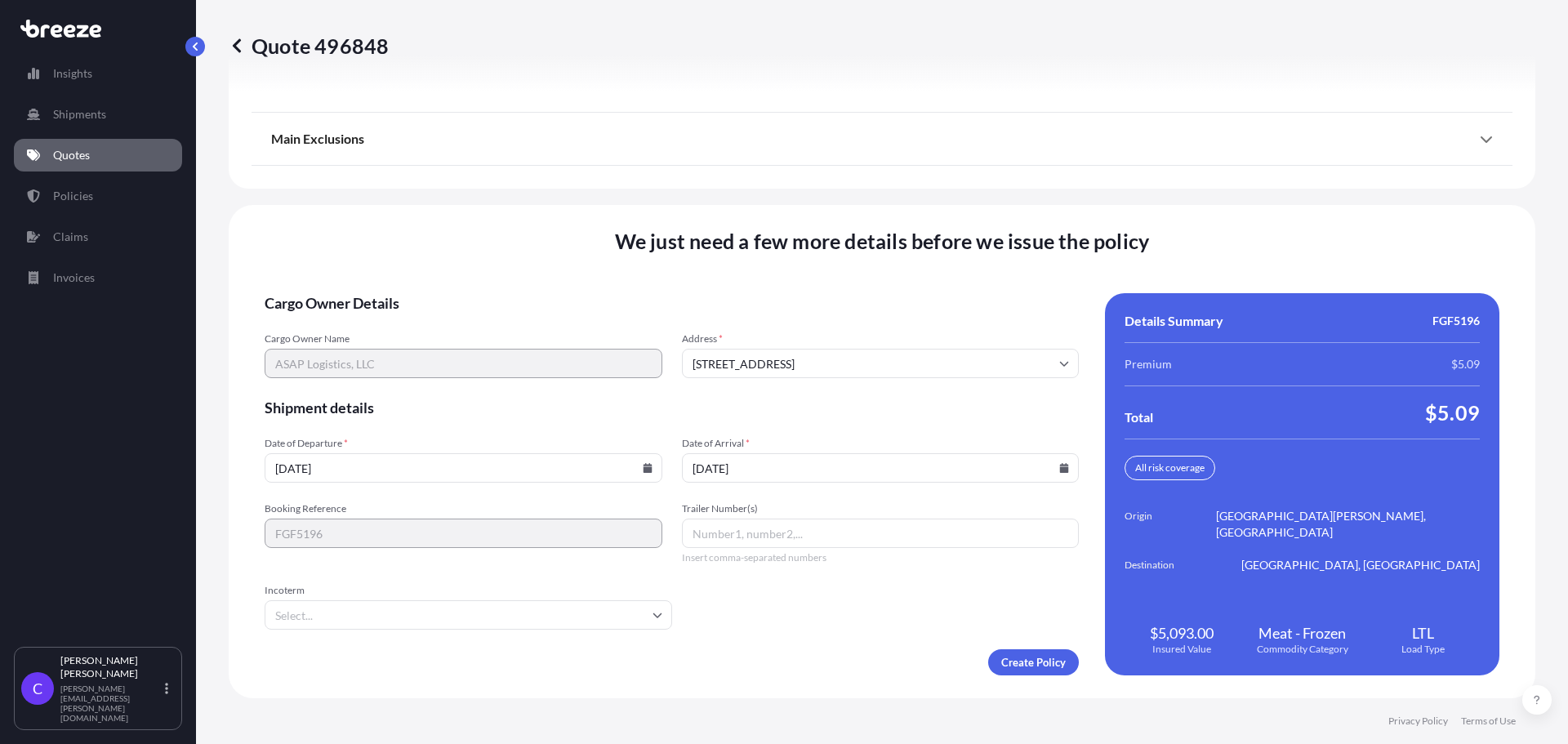
type input "[DATE]"
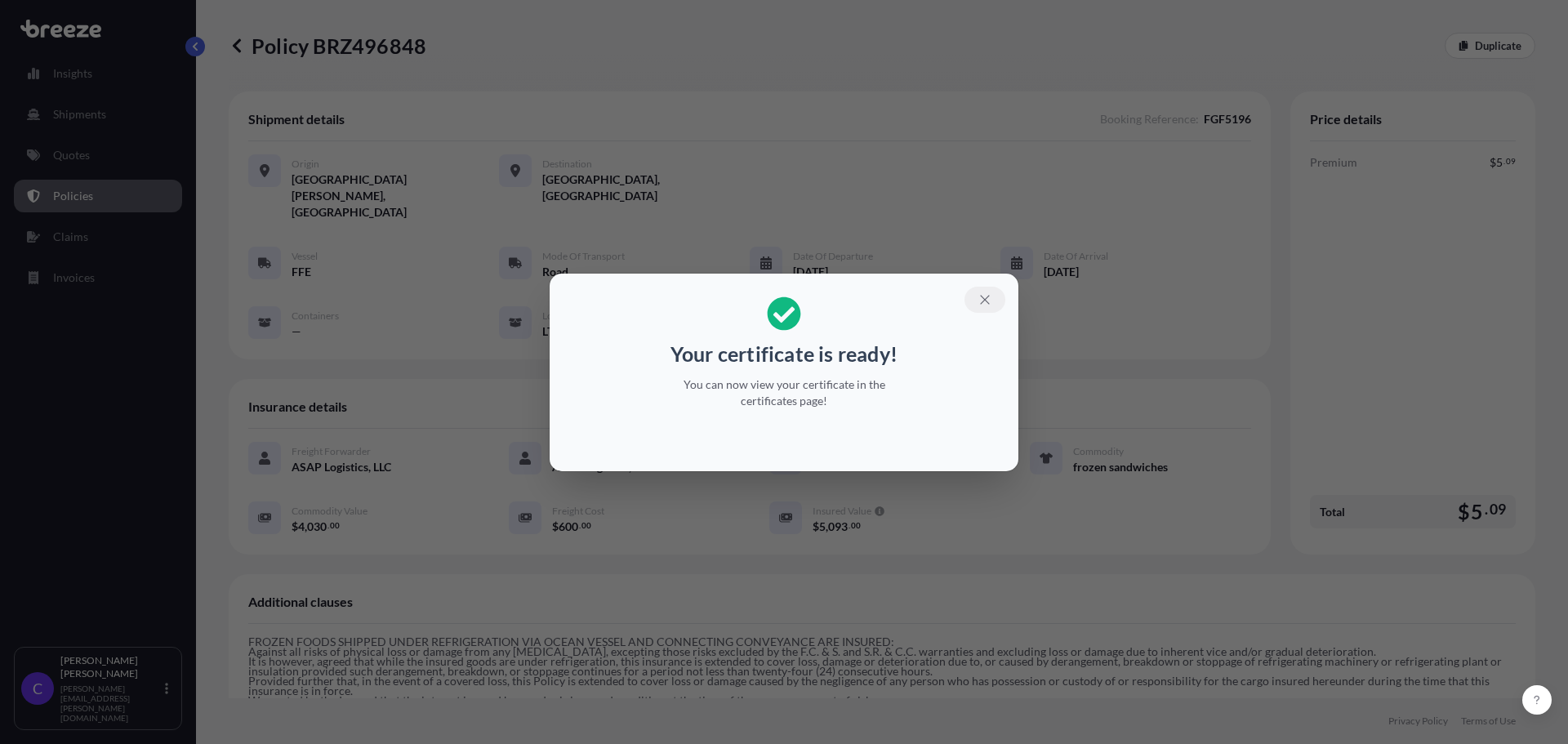
click at [985, 298] on icon "button" at bounding box center [984, 299] width 14 height 14
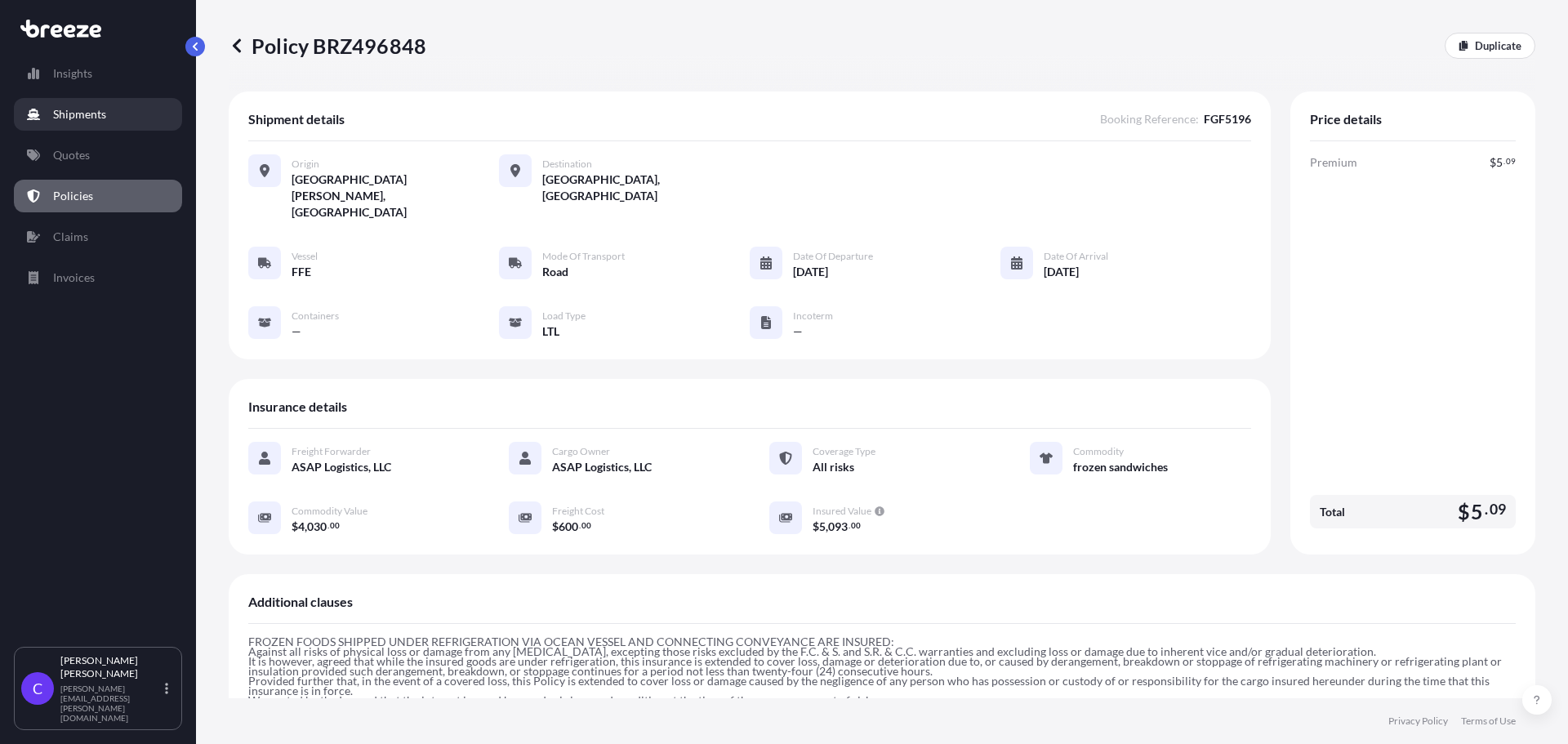
click at [88, 117] on p "Shipments" at bounding box center [80, 114] width 53 height 16
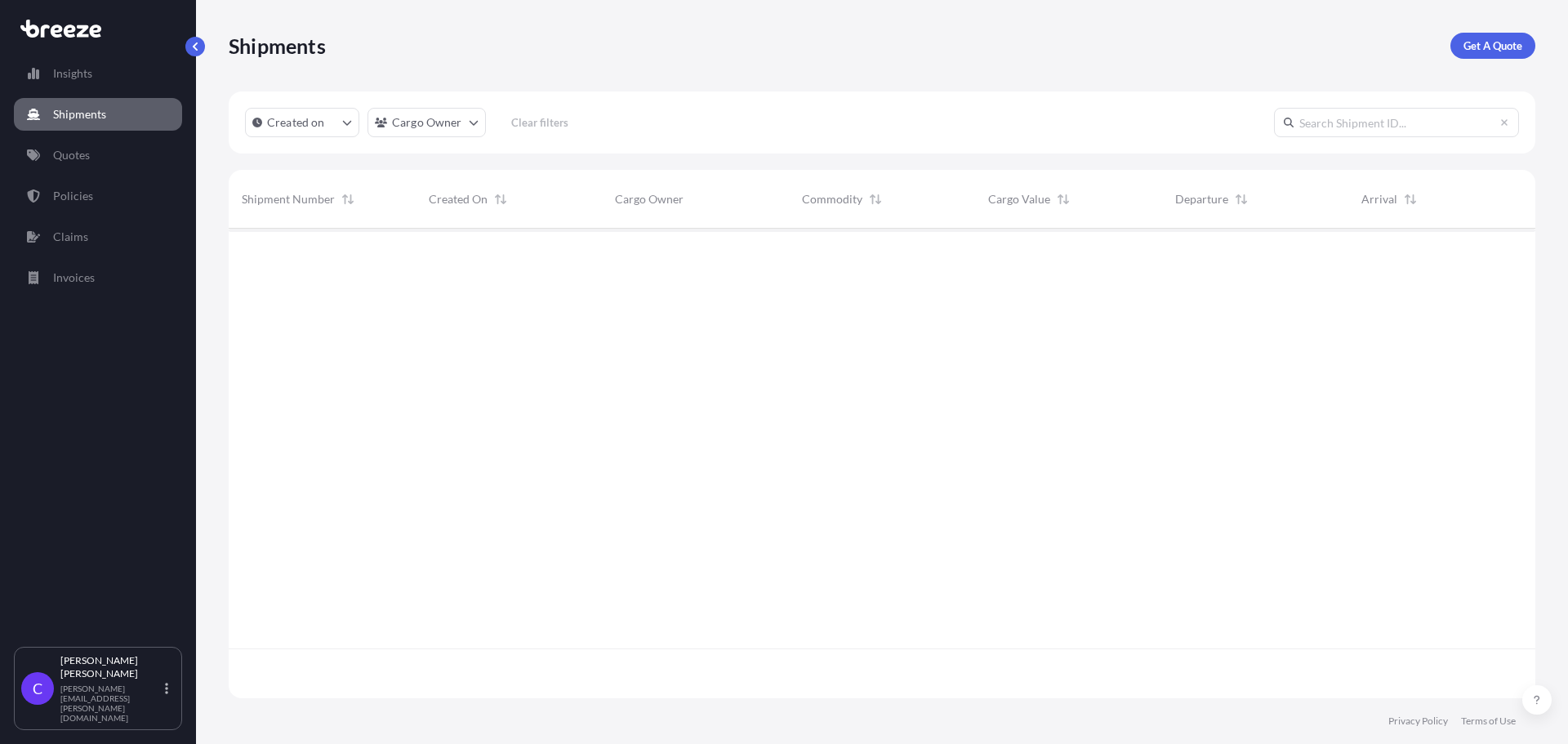
scroll to position [516, 1294]
